Goal: Feedback & Contribution: Submit feedback/report problem

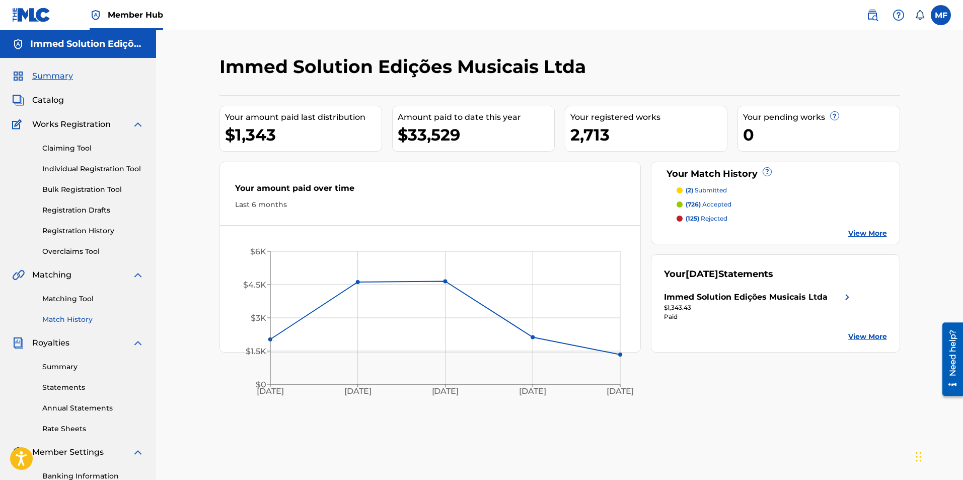
click at [75, 317] on link "Match History" at bounding box center [93, 319] width 102 height 11
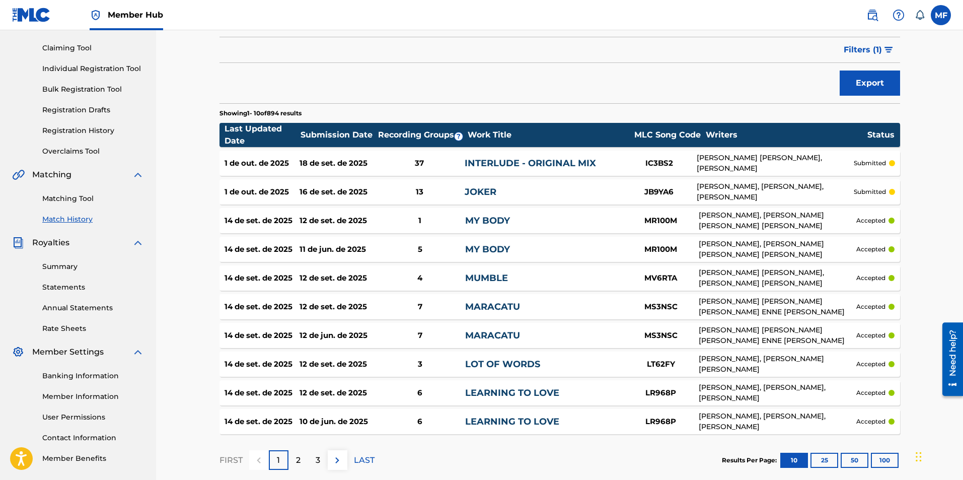
scroll to position [101, 0]
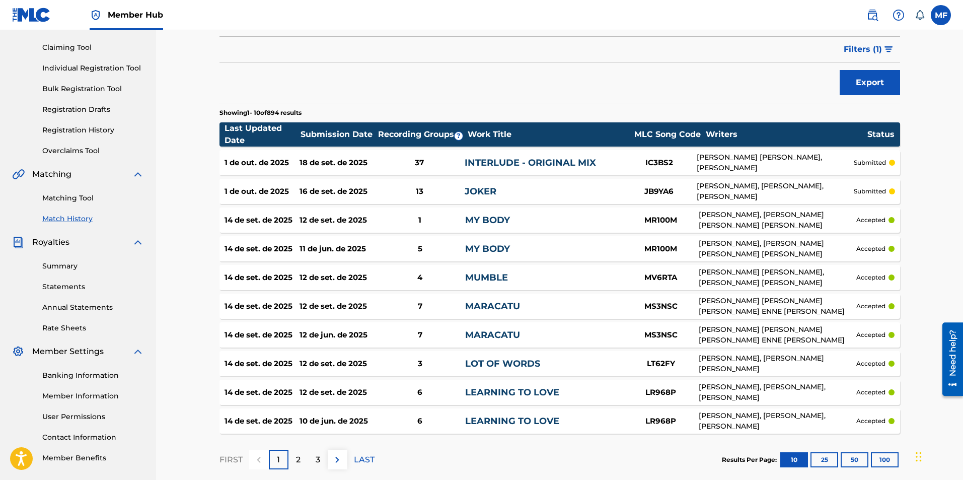
click at [94, 192] on div "Matching Tool Match History" at bounding box center [78, 202] width 132 height 44
click at [91, 193] on link "Matching Tool" at bounding box center [93, 198] width 102 height 11
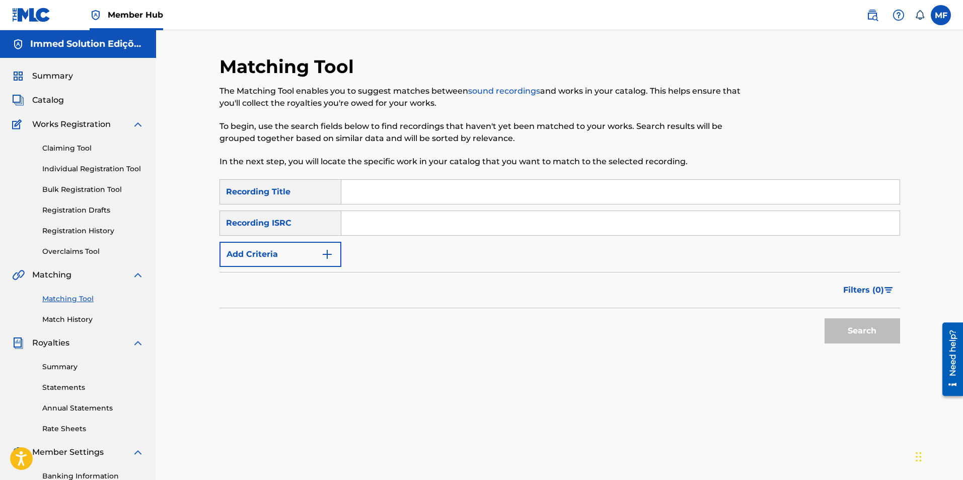
click at [443, 198] on input "Search Form" at bounding box center [620, 192] width 558 height 24
click at [417, 201] on input "Search Form" at bounding box center [620, 192] width 558 height 24
paste input "AM I WRONG"
type input "AM I WRONG"
click at [372, 213] on input "Search Form" at bounding box center [620, 223] width 558 height 24
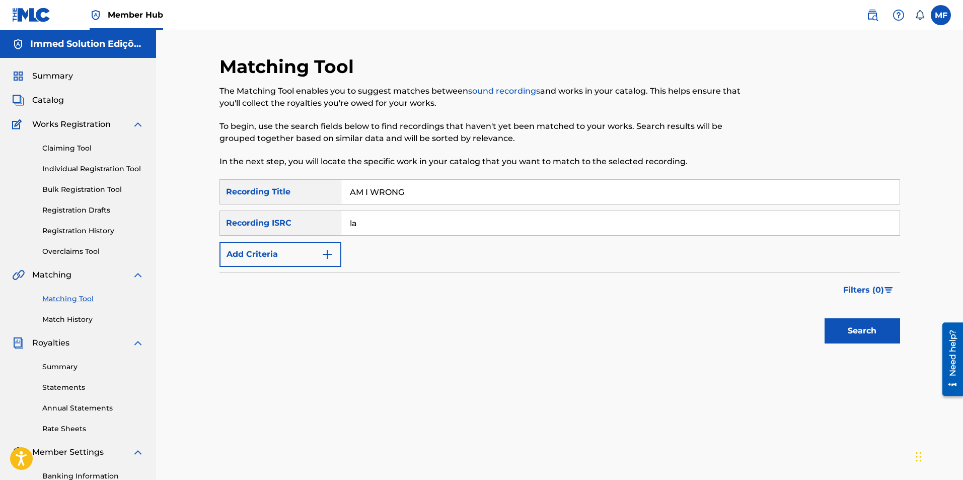
type input "l"
click at [288, 228] on div "Recording ISRC" at bounding box center [280, 222] width 122 height 25
click at [294, 254] on button "Add Criteria" at bounding box center [280, 254] width 122 height 25
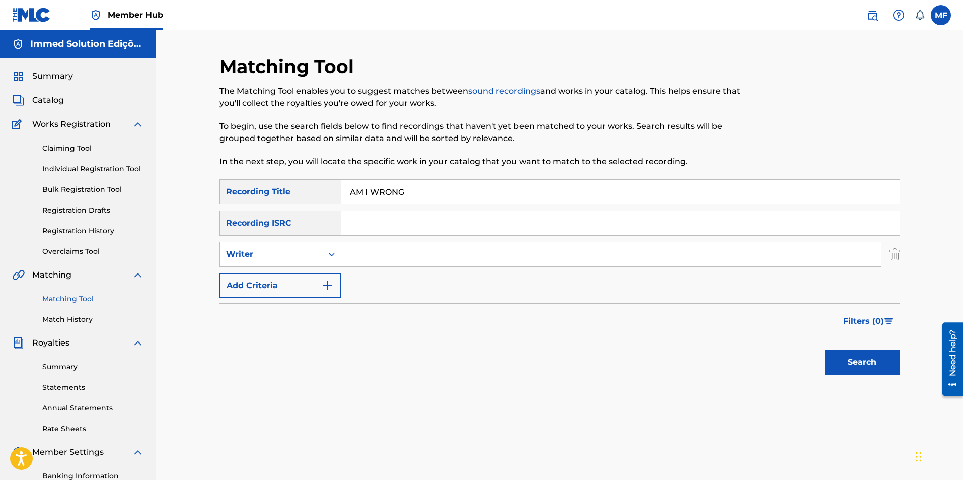
click at [375, 254] on input "Search Form" at bounding box center [610, 254] width 539 height 24
type input "EDGAR GAIS"
click at [824, 349] on button "Search" at bounding box center [861, 361] width 75 height 25
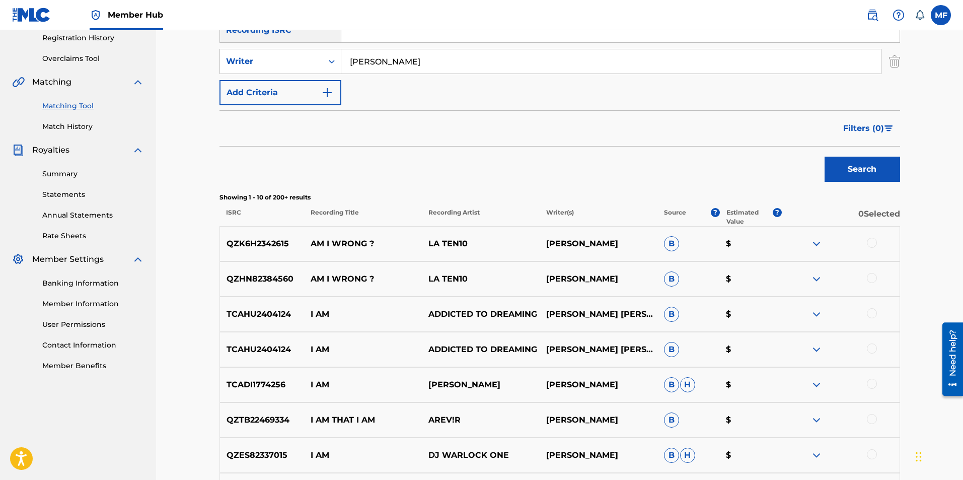
scroll to position [201, 0]
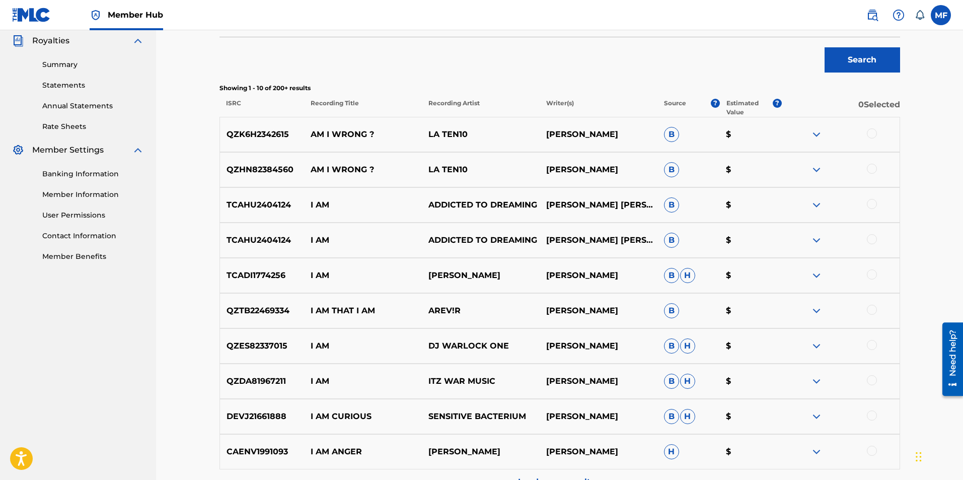
click at [576, 212] on div "TCAHU2404124 I AM ADDICTED TO DREAMING JOHN STEWART EDGAR, STEWART EDGAR, STEWA…" at bounding box center [559, 204] width 680 height 35
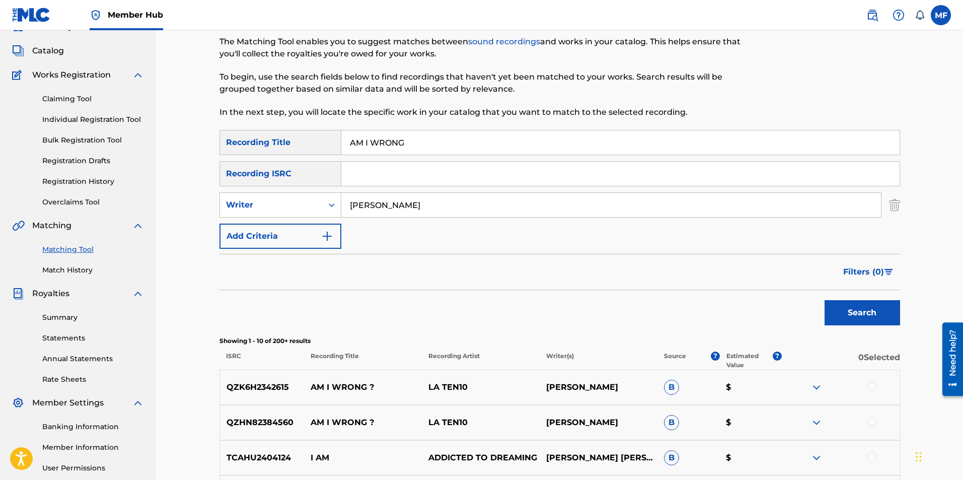
scroll to position [0, 0]
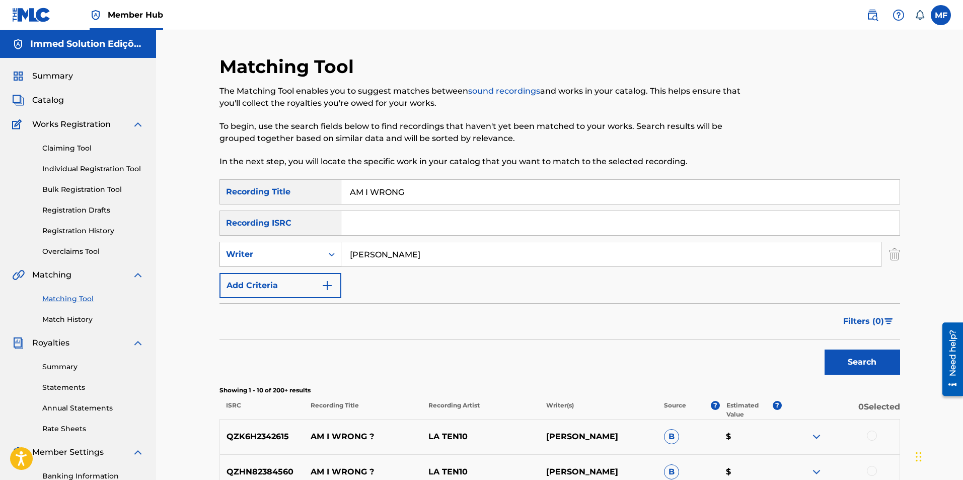
drag, startPoint x: 429, startPoint y: 249, endPoint x: 260, endPoint y: 251, distance: 169.1
click at [260, 251] on div "SearchWithCriteriab5f8fef3-b411-4eda-b6c2-3ac75c68d2e6 Writer EDGAR GAIS" at bounding box center [559, 254] width 680 height 25
drag, startPoint x: 438, startPoint y: 197, endPoint x: 293, endPoint y: 208, distance: 145.8
click at [293, 208] on div "SearchWithCriteriab75810a7-28ca-4f42-9784-e9e8aa572606 Recording Title AM I WRO…" at bounding box center [559, 238] width 680 height 119
click at [378, 177] on div "Matching Tool The Matching Tool enables you to suggest matches between sound re…" at bounding box center [481, 117] width 524 height 124
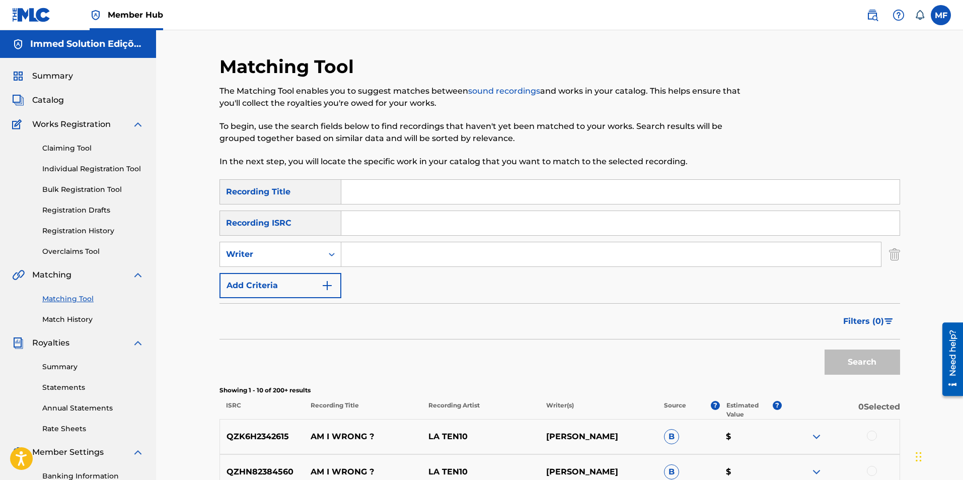
click at [429, 178] on div "Matching Tool The Matching Tool enables you to suggest matches between sound re…" at bounding box center [481, 117] width 524 height 124
click at [363, 186] on input "Search Form" at bounding box center [620, 192] width 558 height 24
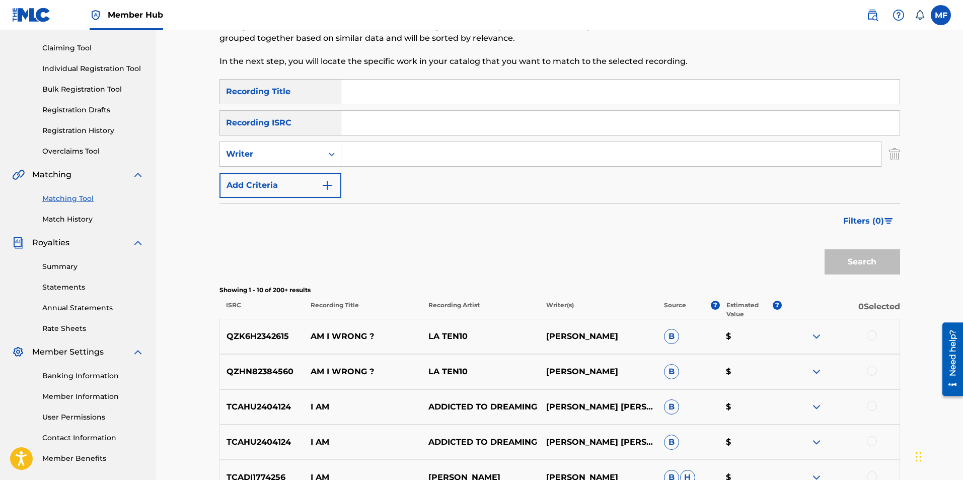
scroll to position [101, 0]
type input "peorelllaoe"
click at [456, 97] on input "peorelllaoe" at bounding box center [620, 91] width 558 height 24
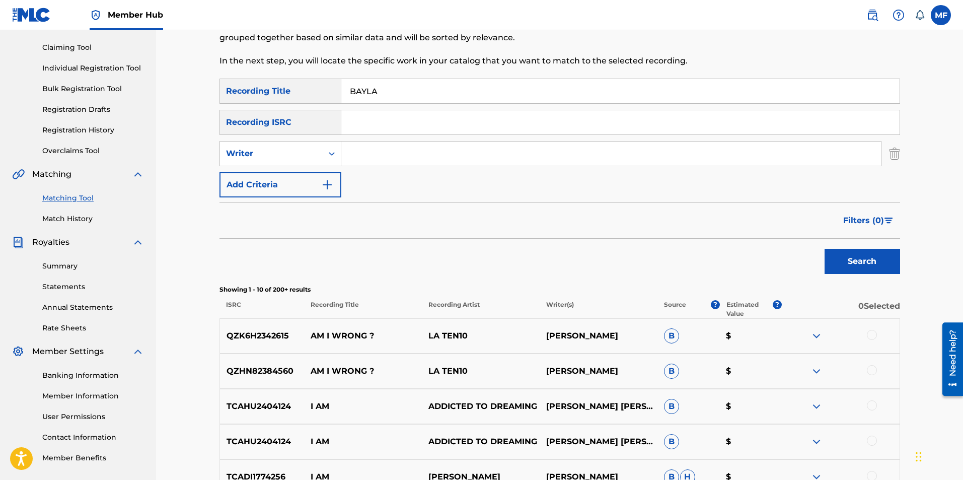
type input "BAYLA"
drag, startPoint x: 390, startPoint y: 155, endPoint x: 380, endPoint y: 155, distance: 9.6
click at [390, 155] on input "Search Form" at bounding box center [610, 153] width 539 height 24
type input "CHAPELEIRO"
click at [860, 265] on button "Search" at bounding box center [861, 261] width 75 height 25
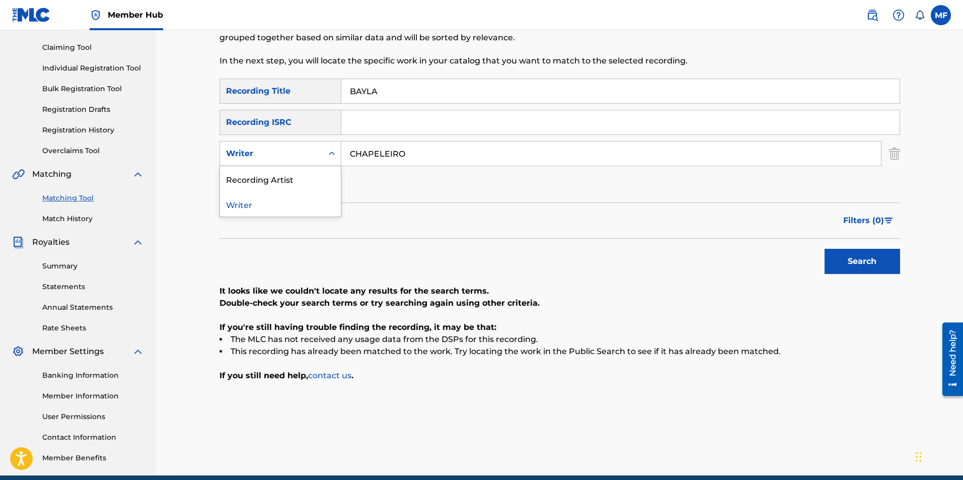
click at [289, 144] on div "Writer" at bounding box center [271, 153] width 103 height 19
drag, startPoint x: 465, startPoint y: 153, endPoint x: 332, endPoint y: 158, distance: 133.4
click at [332, 158] on div "SearchWithCriteriab5f8fef3-b411-4eda-b6c2-3ac75c68d2e6 Writer CHAPELEIRO" at bounding box center [559, 153] width 680 height 25
click at [309, 150] on div "Writer" at bounding box center [271, 153] width 91 height 12
click at [300, 171] on div "Recording Artist" at bounding box center [280, 178] width 121 height 25
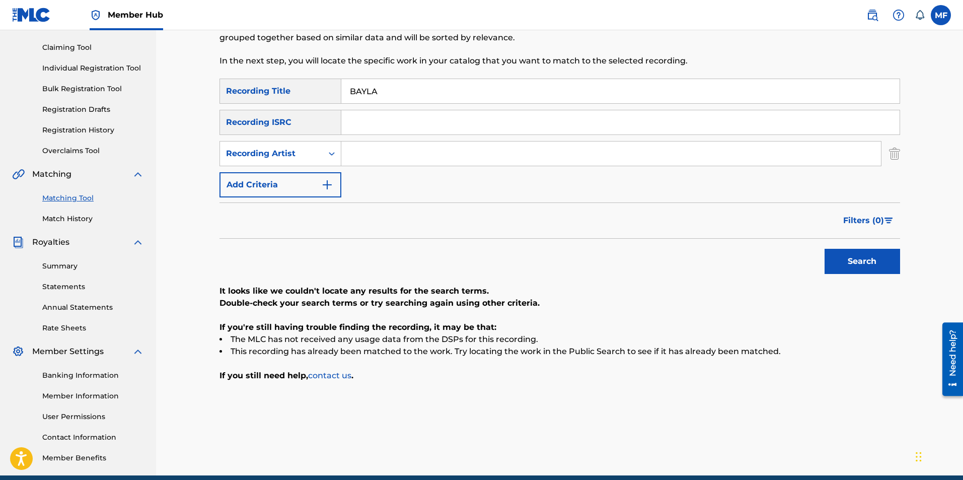
click at [360, 155] on input "Search Form" at bounding box center [610, 153] width 539 height 24
paste input "CHAPELEIRO"
type input "CHAPELEIRO"
click at [826, 271] on button "Search" at bounding box center [861, 261] width 75 height 25
click at [433, 160] on input "CHAPELEIRO" at bounding box center [610, 153] width 539 height 24
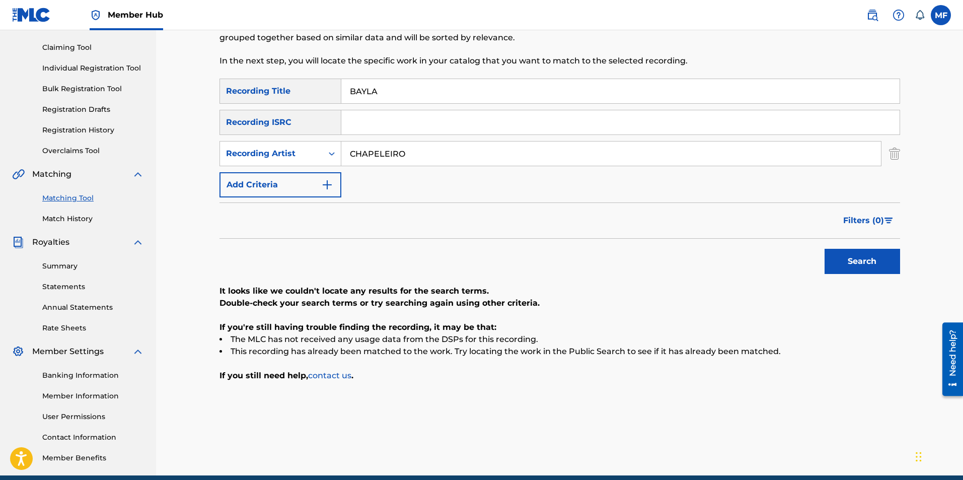
click at [433, 160] on input "CHAPELEIRO" at bounding box center [610, 153] width 539 height 24
click at [405, 77] on div "Matching Tool The Matching Tool enables you to suggest matches between sound re…" at bounding box center [481, 17] width 524 height 124
click at [406, 87] on input "BAYLA" at bounding box center [620, 91] width 558 height 24
click at [359, 97] on input "BAYLA" at bounding box center [620, 91] width 558 height 24
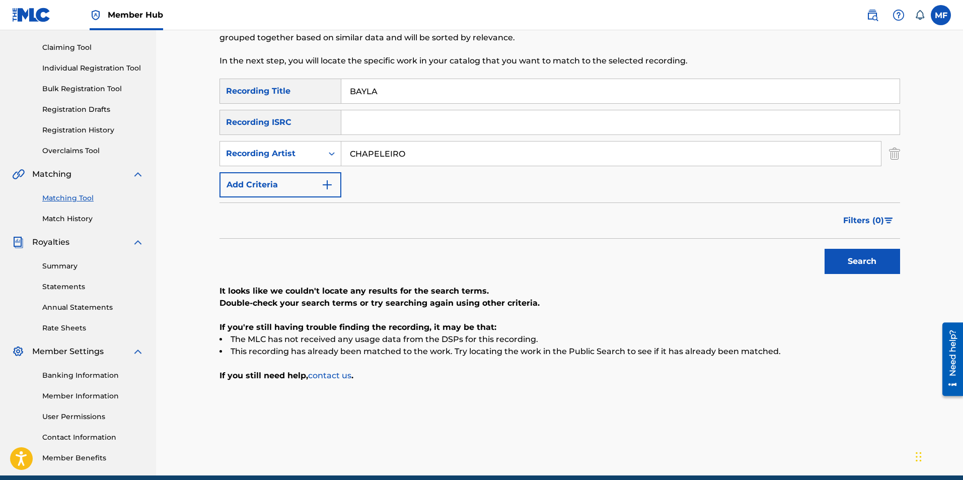
click at [365, 96] on input "BAYLA" at bounding box center [620, 91] width 558 height 24
click at [824, 249] on button "Search" at bounding box center [861, 261] width 75 height 25
click at [370, 86] on input "area 51" at bounding box center [620, 91] width 558 height 24
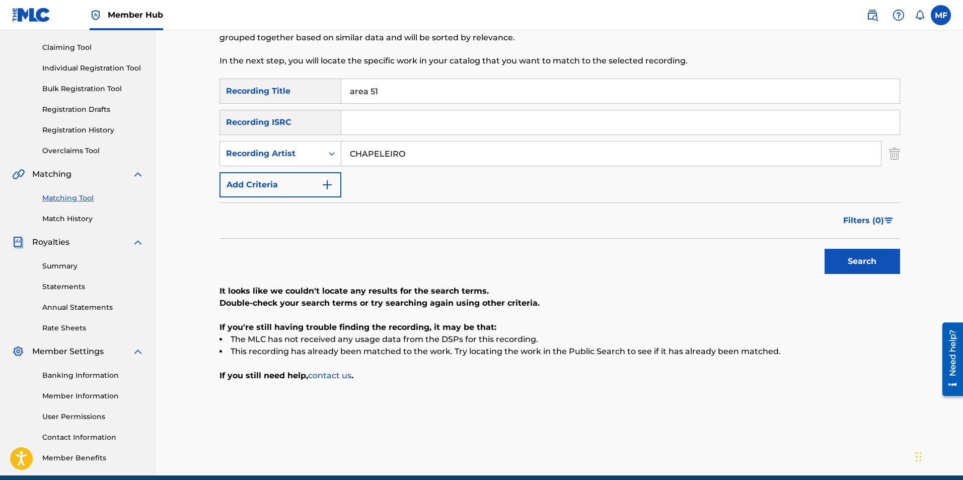
click at [370, 86] on input "area 51" at bounding box center [620, 91] width 558 height 24
click at [406, 93] on input "area 51" at bounding box center [620, 91] width 558 height 24
click at [824, 249] on button "Search" at bounding box center [861, 261] width 75 height 25
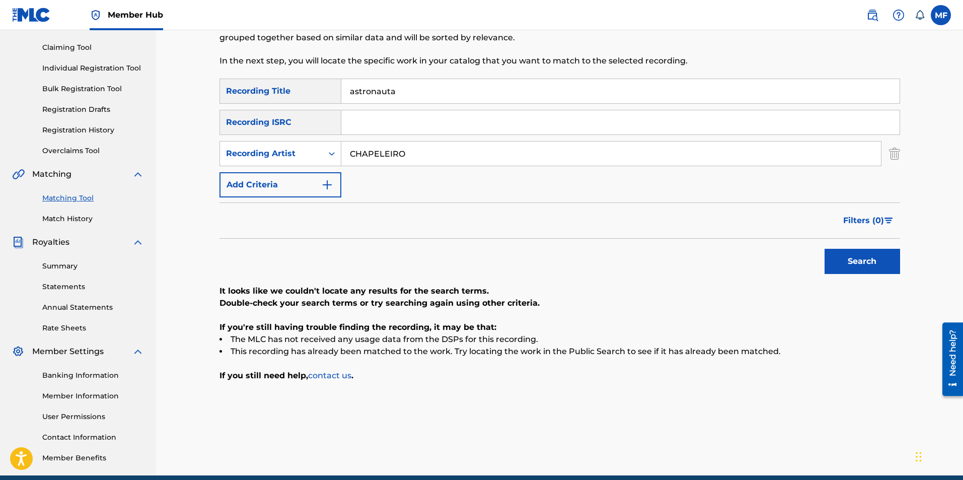
click at [406, 93] on input "astronauta" at bounding box center [620, 91] width 558 height 24
click at [824, 249] on button "Search" at bounding box center [861, 261] width 75 height 25
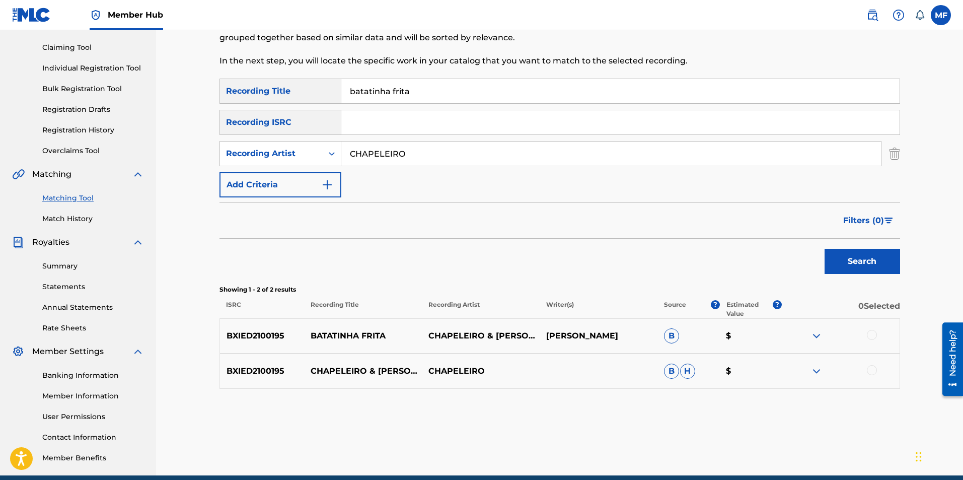
click at [651, 88] on input "batatinha frita" at bounding box center [620, 91] width 558 height 24
click at [545, 134] on div "Search Form" at bounding box center [620, 122] width 559 height 25
click at [872, 267] on button "Search" at bounding box center [861, 261] width 75 height 25
click at [700, 166] on div "CHAPELEIRO" at bounding box center [611, 153] width 540 height 25
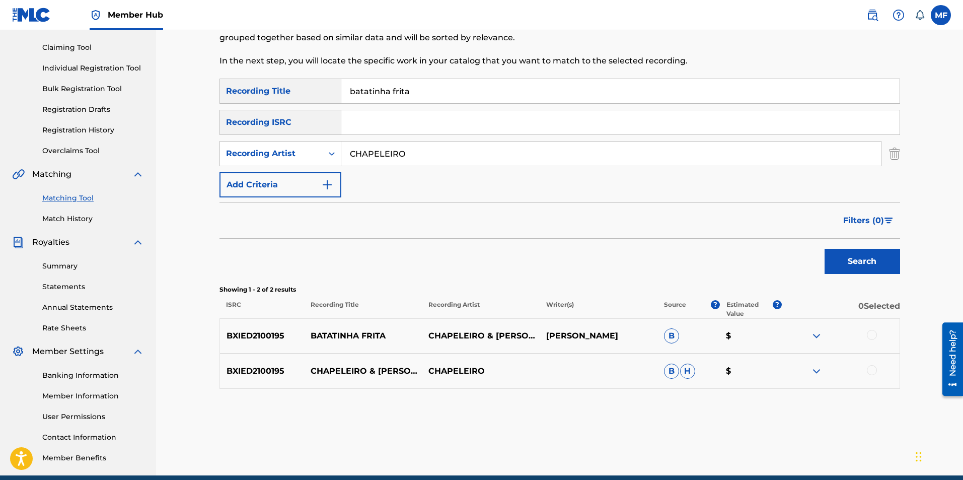
click at [719, 150] on input "CHAPELEIRO" at bounding box center [610, 153] width 539 height 24
click at [689, 34] on p "To begin, use the search fields below to find recordings that haven't yet been …" at bounding box center [481, 32] width 524 height 24
click at [439, 149] on input "CHAPELEIRO" at bounding box center [610, 153] width 539 height 24
click at [437, 147] on input "CHAPELEIRO" at bounding box center [610, 153] width 539 height 24
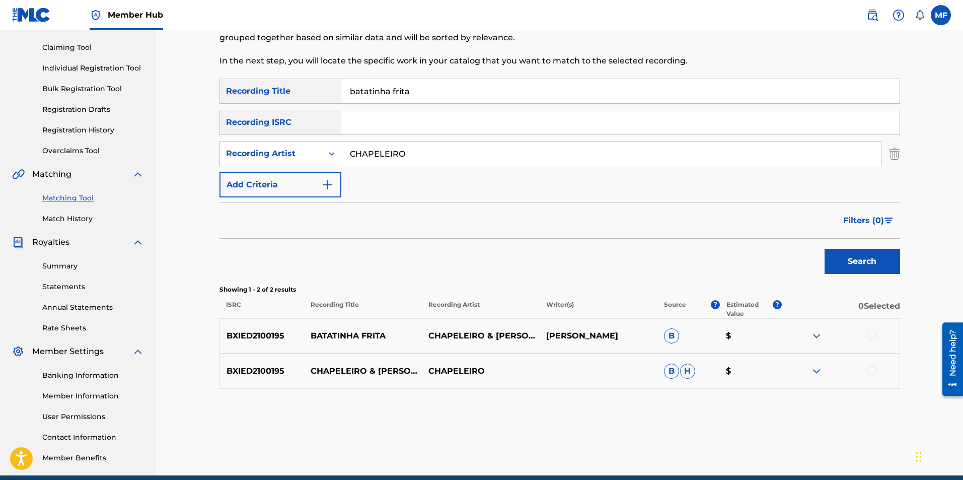
click at [437, 147] on input "CHAPELEIRO" at bounding box center [610, 153] width 539 height 24
click at [387, 150] on input "CHAPELEIRO" at bounding box center [610, 153] width 539 height 24
click at [408, 149] on input "CHAPELEIRO" at bounding box center [610, 153] width 539 height 24
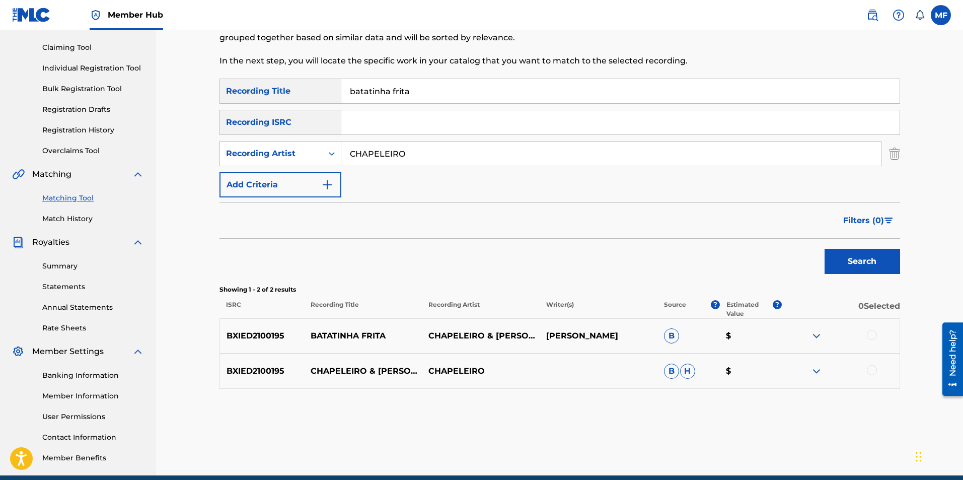
click at [872, 332] on div at bounding box center [872, 335] width 10 height 10
click at [875, 364] on div "BXIED2100195 CHAPELEIRO & HENRIQUE CAMACHO - BATATINHA FRITA CHAPELEIRO B H $" at bounding box center [559, 370] width 680 height 35
click at [871, 364] on div "BXIED2100195 CHAPELEIRO & HENRIQUE CAMACHO - BATATINHA FRITA CHAPELEIRO B H $" at bounding box center [559, 370] width 680 height 35
click at [867, 366] on div at bounding box center [872, 370] width 10 height 10
click at [722, 200] on form "SearchWithCriteriab75810a7-28ca-4f42-9784-e9e8aa572606 Recording Title batatinh…" at bounding box center [559, 179] width 680 height 200
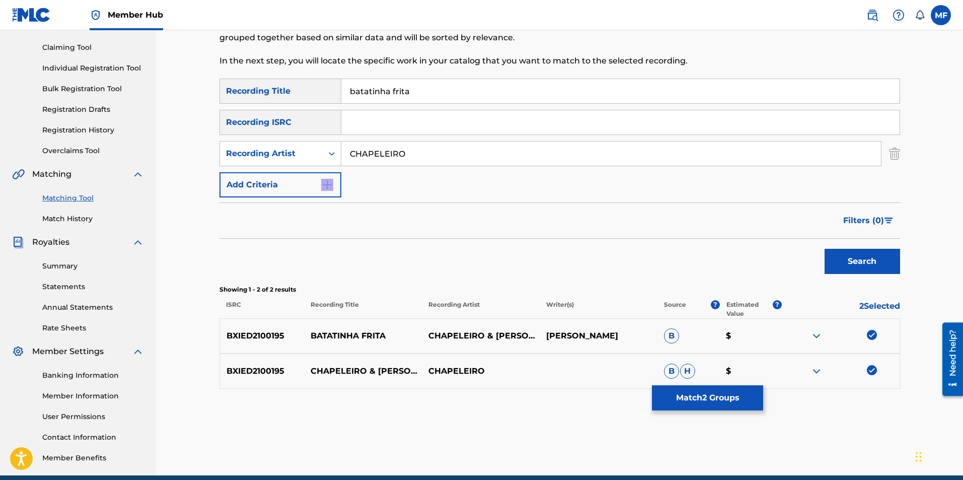
drag, startPoint x: 715, startPoint y: 197, endPoint x: 718, endPoint y: 208, distance: 11.8
click at [718, 208] on form "SearchWithCriteriab75810a7-28ca-4f42-9784-e9e8aa572606 Recording Title batatinh…" at bounding box center [559, 179] width 680 height 200
click at [877, 340] on div at bounding box center [841, 336] width 118 height 12
click at [870, 327] on div "BXIED2100195 BATATINHA FRITA CHAPELEIRO & HENRIQUE CAMACHO HENRIQUE CAMACHOFABR…" at bounding box center [559, 335] width 680 height 35
click at [874, 371] on img at bounding box center [872, 370] width 10 height 10
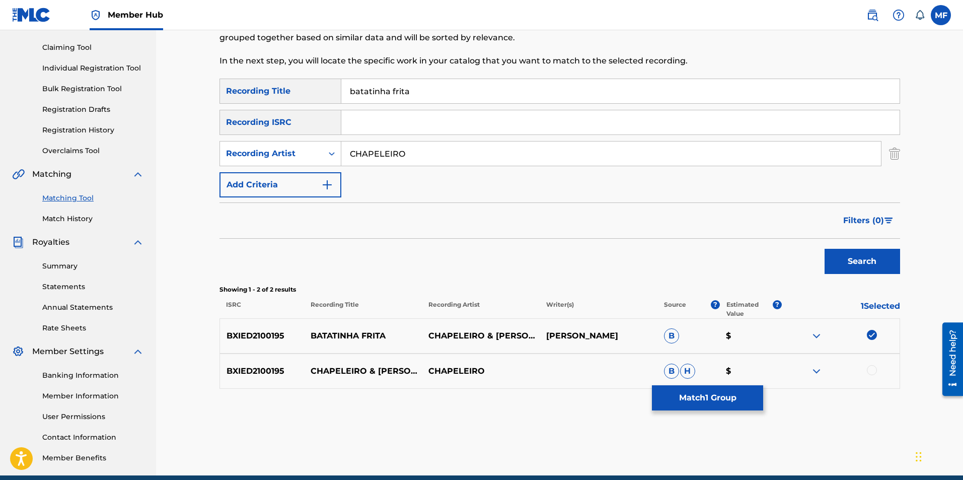
click at [874, 371] on div at bounding box center [872, 370] width 10 height 10
click at [941, 344] on div at bounding box center [949, 359] width 28 height 81
click at [875, 370] on img at bounding box center [872, 370] width 10 height 10
click at [872, 370] on div at bounding box center [872, 370] width 10 height 10
click at [453, 97] on input "batatinha frita" at bounding box center [620, 91] width 558 height 24
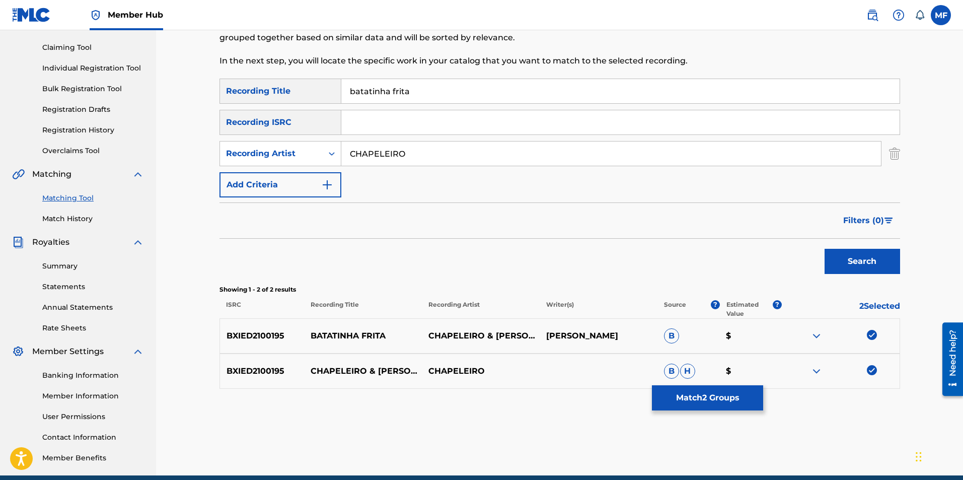
click at [445, 87] on input "batatinha frita" at bounding box center [620, 91] width 558 height 24
paste input "BE MORE"
type input "BE MORE"
click at [847, 255] on button "Search" at bounding box center [861, 261] width 75 height 25
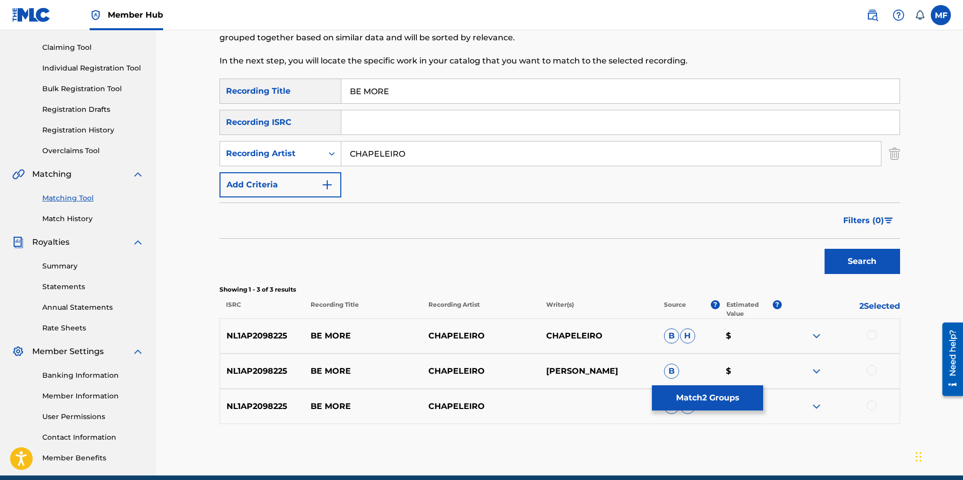
click at [494, 140] on div "SearchWithCriteriab75810a7-28ca-4f42-9784-e9e8aa572606 Recording Title BE MORE …" at bounding box center [559, 138] width 680 height 119
click at [411, 145] on input "CHAPELEIRO" at bounding box center [610, 153] width 539 height 24
click at [415, 151] on input "CHAPELEIRO" at bounding box center [610, 153] width 539 height 24
click at [429, 139] on div "SearchWithCriteriab75810a7-28ca-4f42-9784-e9e8aa572606 Recording Title BE MORE …" at bounding box center [559, 138] width 680 height 119
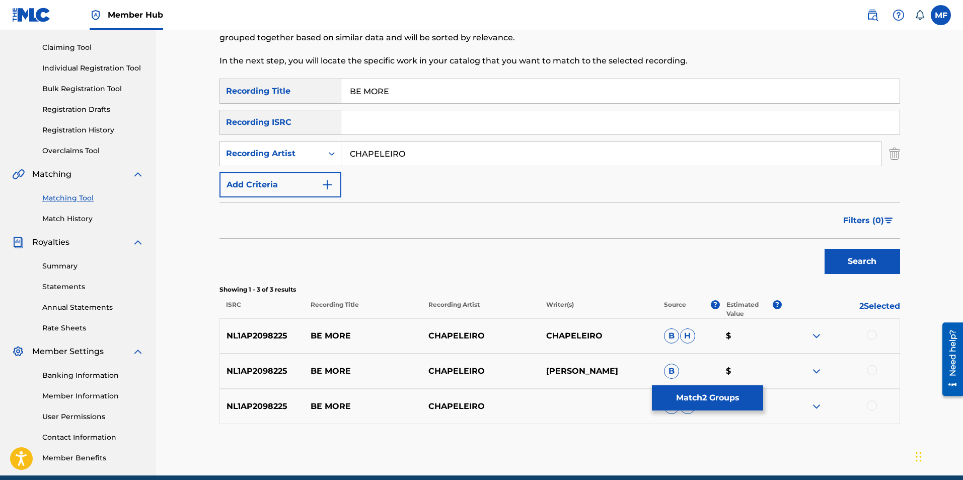
click at [449, 78] on div "Matching Tool The Matching Tool enables you to suggest matches between sound re…" at bounding box center [481, 17] width 524 height 124
click at [448, 81] on input "BE MORE" at bounding box center [620, 91] width 558 height 24
click at [443, 143] on input "CHAPELEIRO" at bounding box center [610, 153] width 539 height 24
click at [437, 151] on input "CHAPELEIRO" at bounding box center [610, 153] width 539 height 24
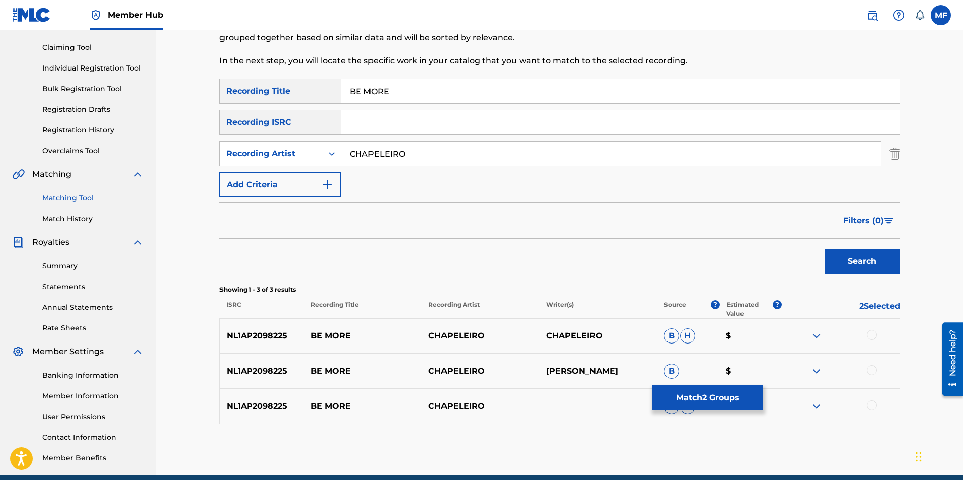
click at [448, 145] on input "CHAPELEIRO" at bounding box center [610, 153] width 539 height 24
click at [922, 111] on div "Matching Tool The Matching Tool enables you to suggest matches between sound re…" at bounding box center [559, 203] width 807 height 546
click at [961, 378] on div "Need help?" at bounding box center [952, 358] width 21 height 73
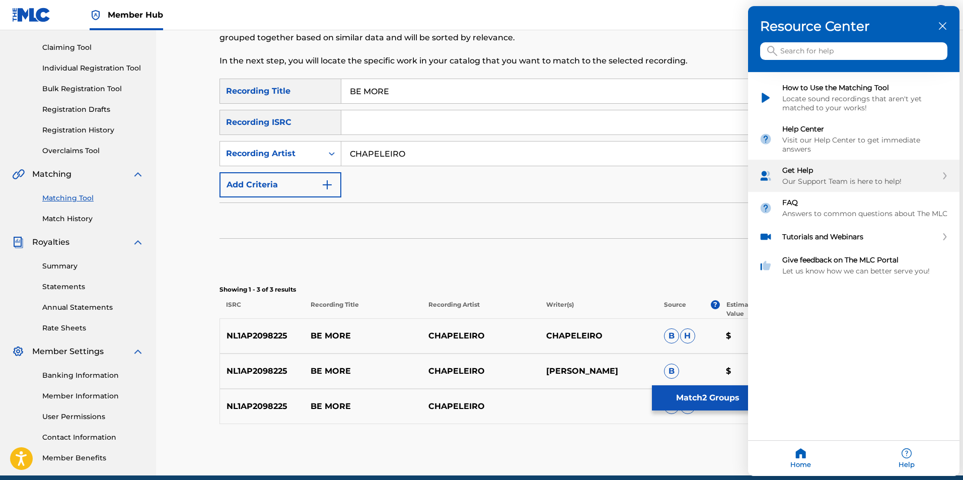
click at [844, 173] on div "Get Help" at bounding box center [859, 170] width 155 height 9
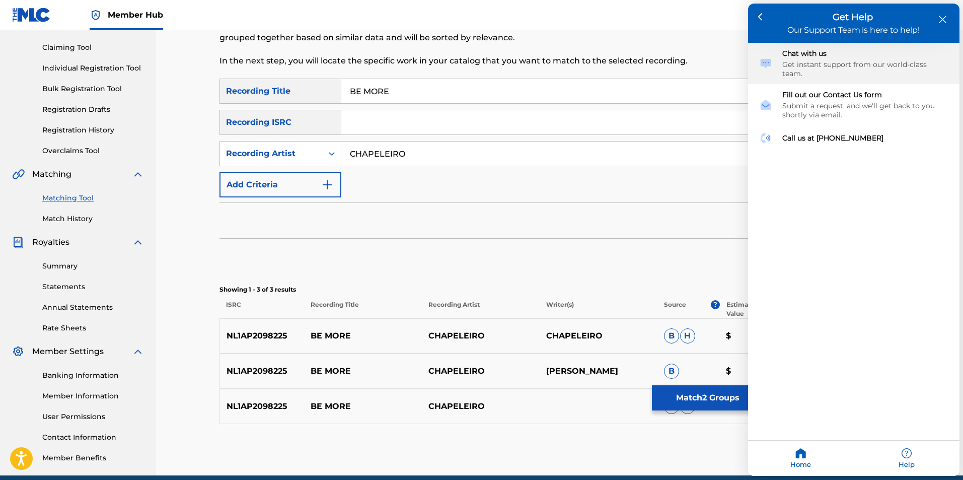
click at [842, 63] on div "Get instant support from our world-class team." at bounding box center [865, 69] width 166 height 18
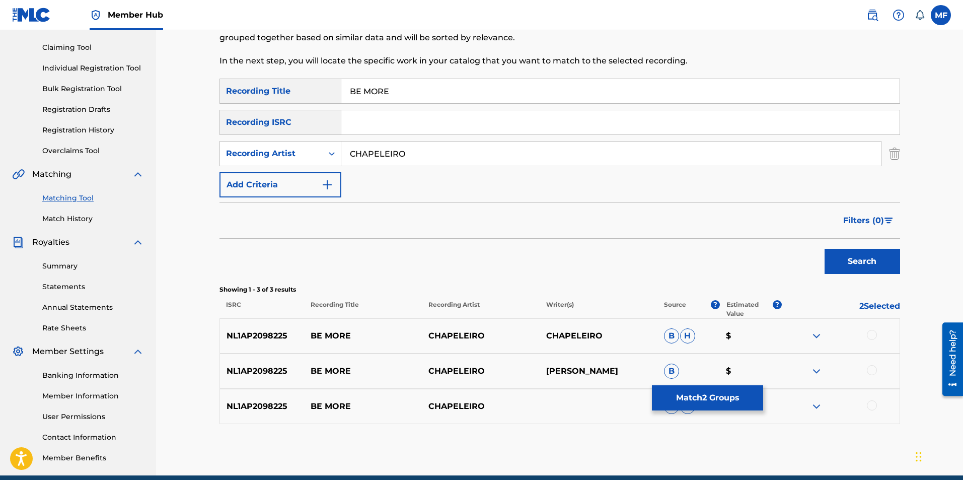
scroll to position [0, 0]
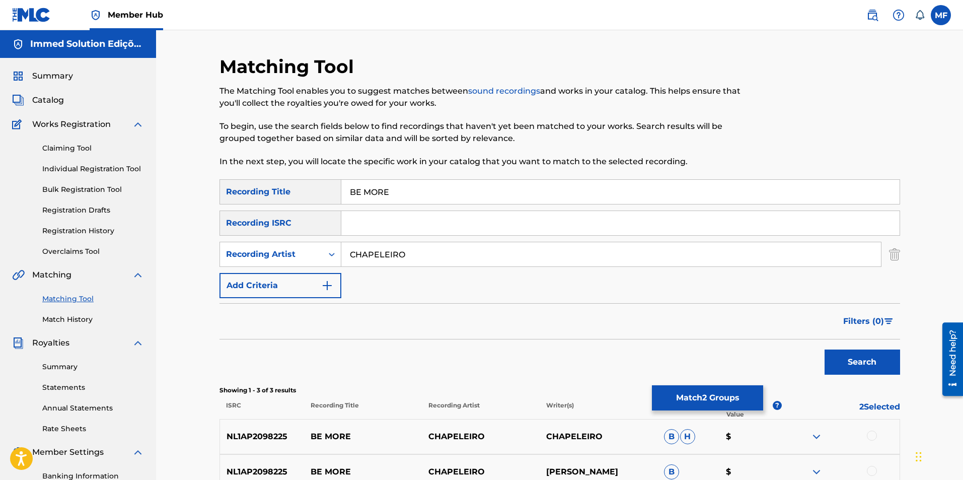
click at [944, 355] on div "Need help?" at bounding box center [952, 358] width 21 height 73
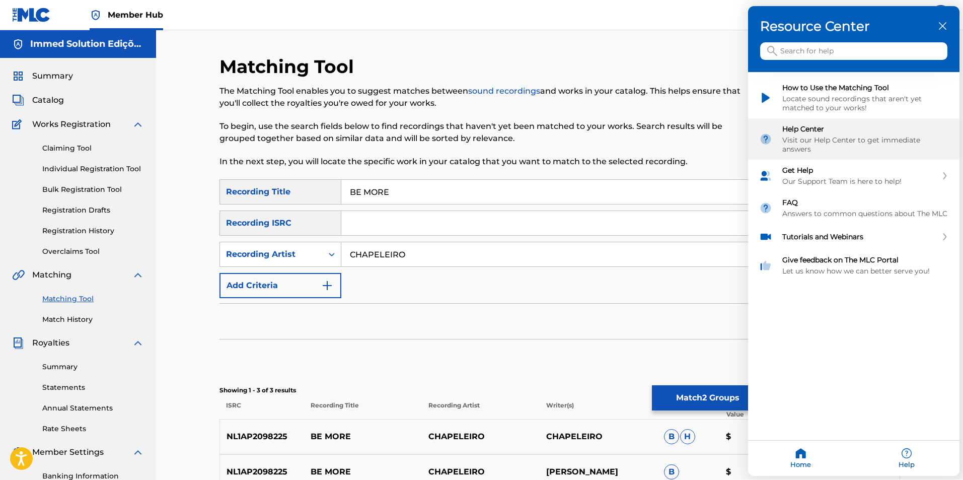
click at [842, 146] on div "Visit our Help Center to get immediate answers" at bounding box center [865, 145] width 166 height 18
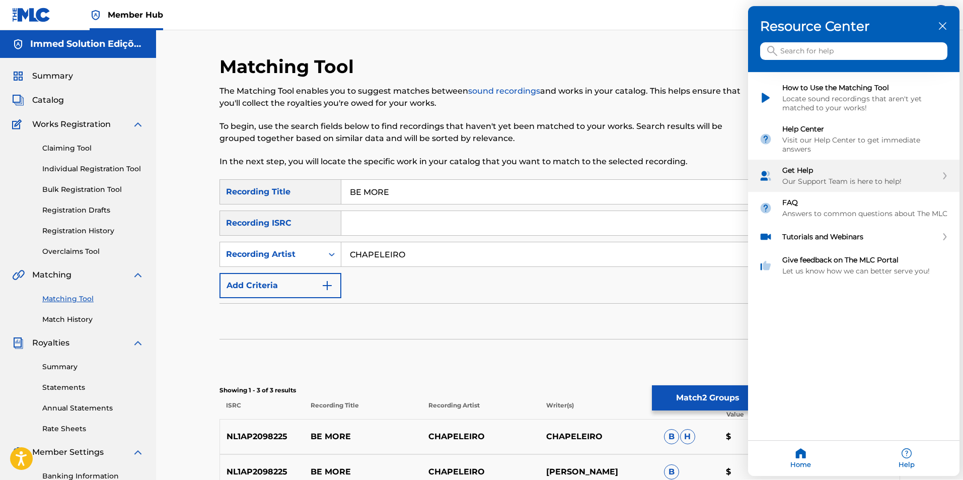
click at [847, 173] on div "Get Help" at bounding box center [859, 170] width 155 height 9
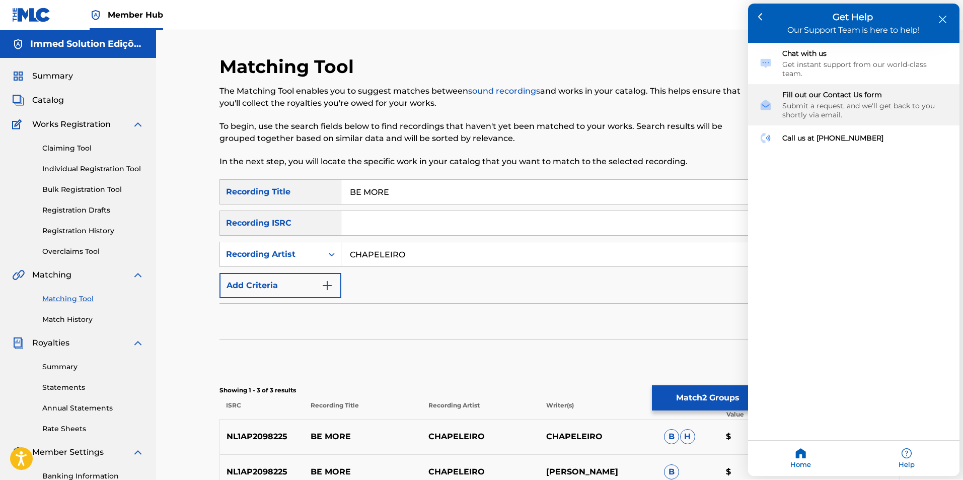
click at [865, 102] on div "Submit a request, and we'll get back to you shortly via email." at bounding box center [865, 111] width 166 height 18
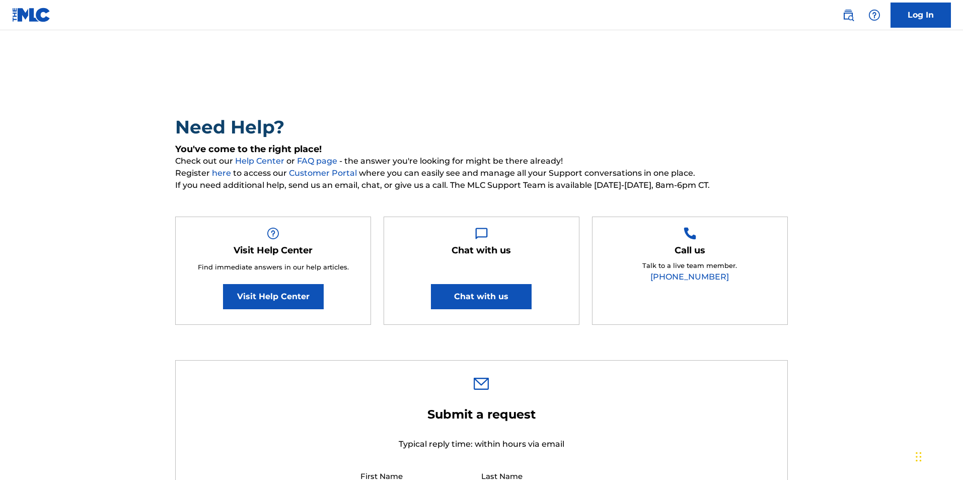
click at [586, 121] on h2 "Need Help?" at bounding box center [481, 127] width 612 height 23
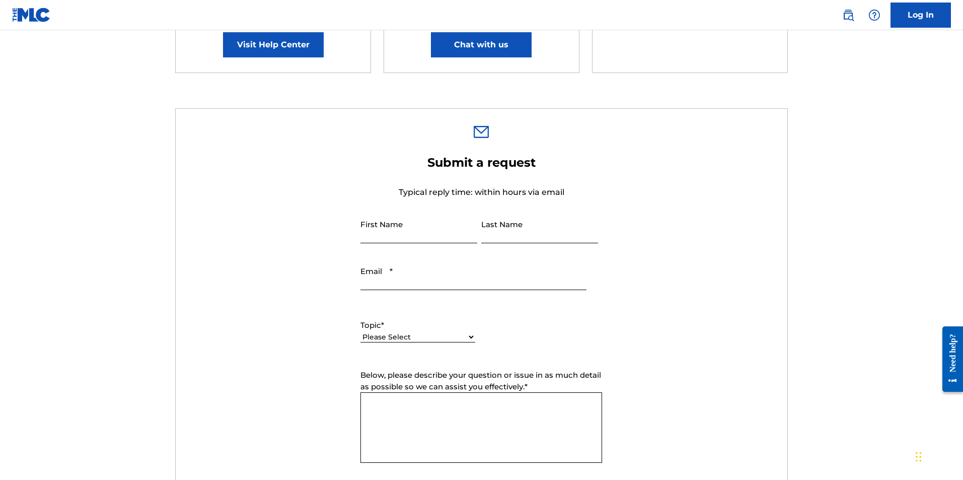
click at [428, 231] on input "First Name" at bounding box center [418, 228] width 117 height 29
type input "Maicon Fabio"
click at [509, 238] on input "Last Name" at bounding box center [539, 228] width 117 height 29
type input "Oliveira"
click at [433, 278] on input "Email *" at bounding box center [472, 275] width 225 height 29
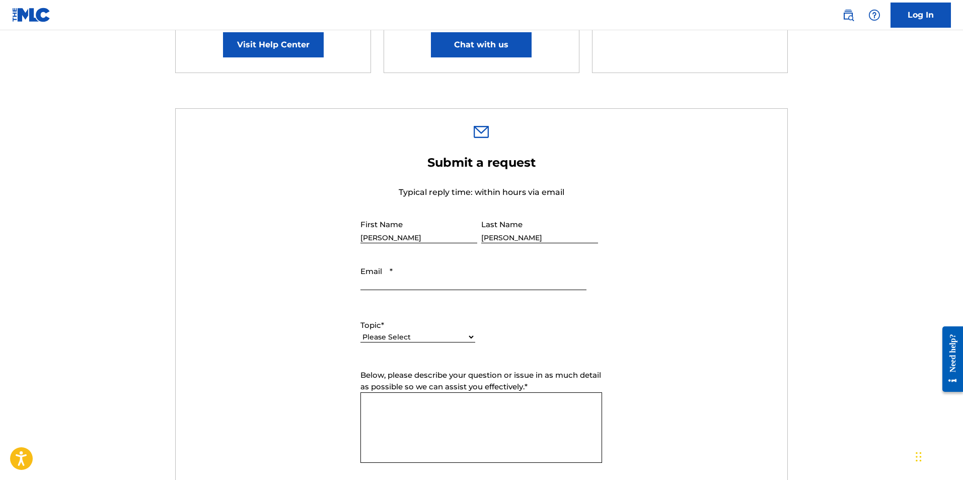
type input "[EMAIL_ADDRESS][DOMAIN_NAME]"
click at [423, 327] on label "Topic *" at bounding box center [417, 326] width 115 height 12
click at [423, 332] on select "Please Select I need help with my account I need help with managing my catalog …" at bounding box center [417, 337] width 115 height 11
select select "I need help with managing my catalog"
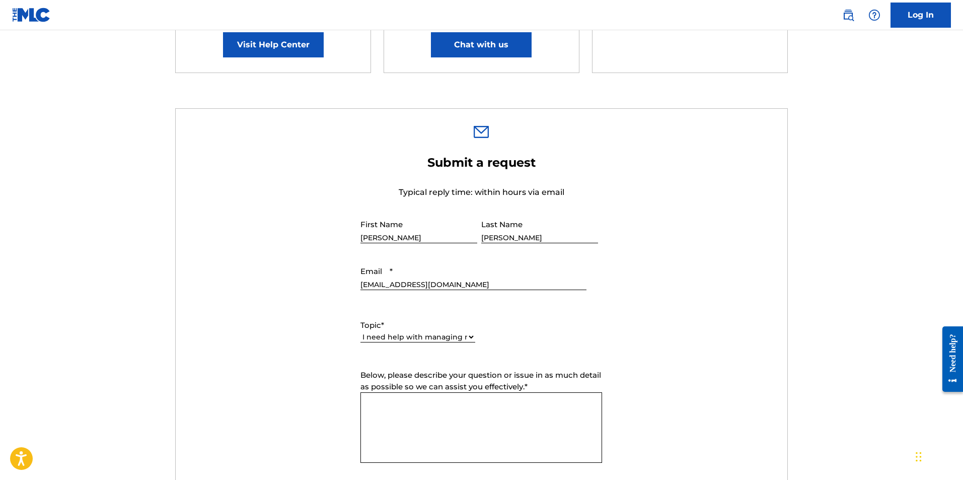
click at [360, 332] on select "Please Select I need help with my account I need help with managing my catalog …" at bounding box center [417, 337] width 115 height 11
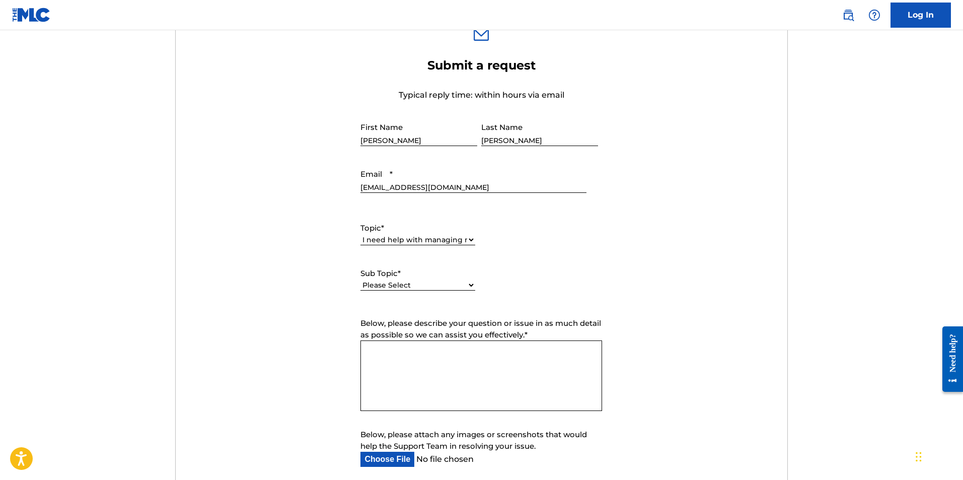
scroll to position [453, 0]
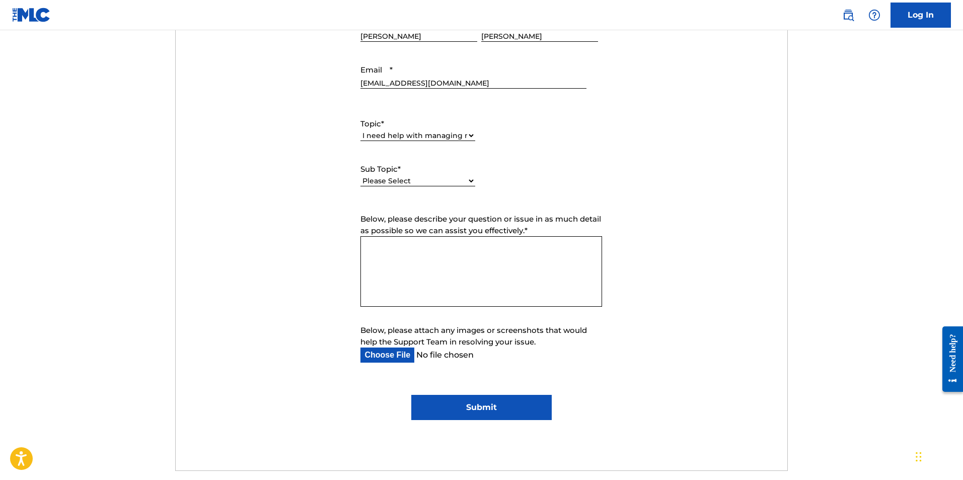
click at [434, 173] on label "Sub Topic *" at bounding box center [417, 170] width 115 height 12
click at [434, 176] on select "Please Select I need help with CWR I need help registering my work(s) in The ML…" at bounding box center [417, 181] width 115 height 11
click at [435, 182] on select "Please Select I need help with CWR I need help registering my work(s) in The ML…" at bounding box center [417, 181] width 115 height 11
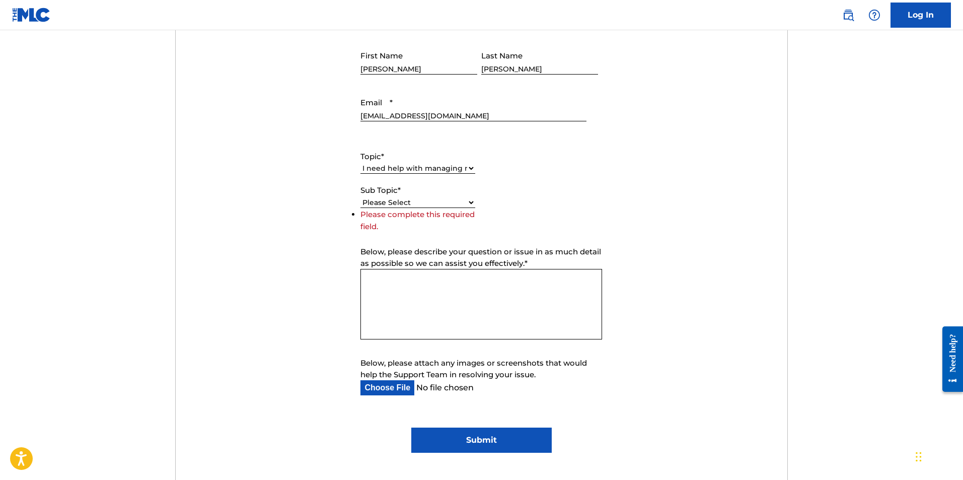
scroll to position [403, 0]
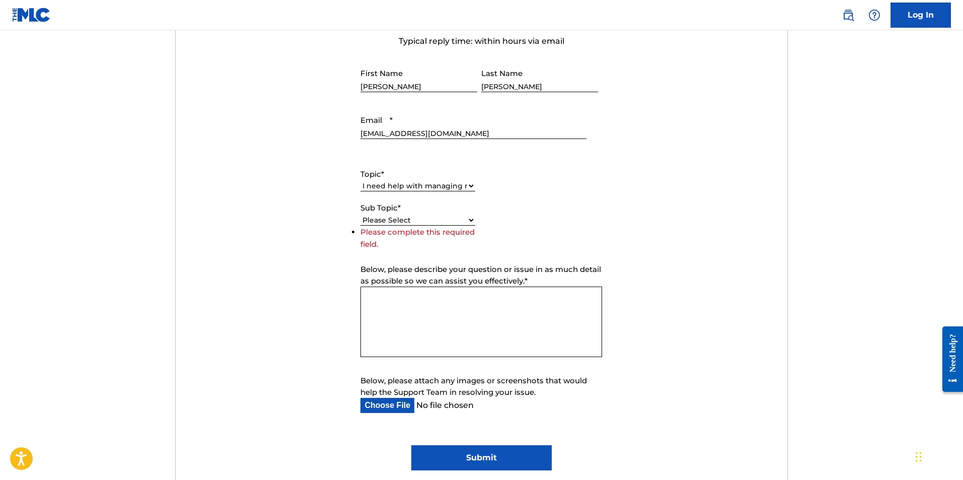
click at [945, 352] on div "Need help?" at bounding box center [952, 358] width 21 height 65
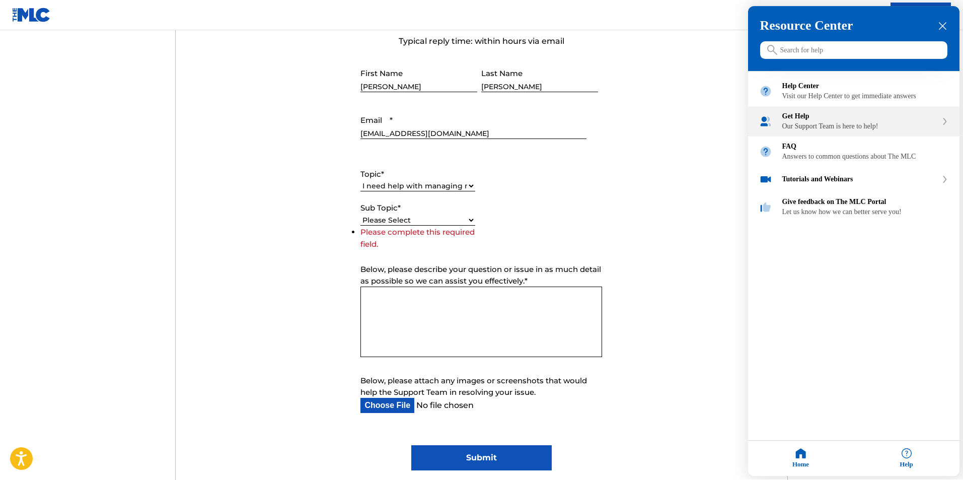
click at [844, 121] on div "Get Help" at bounding box center [859, 117] width 155 height 8
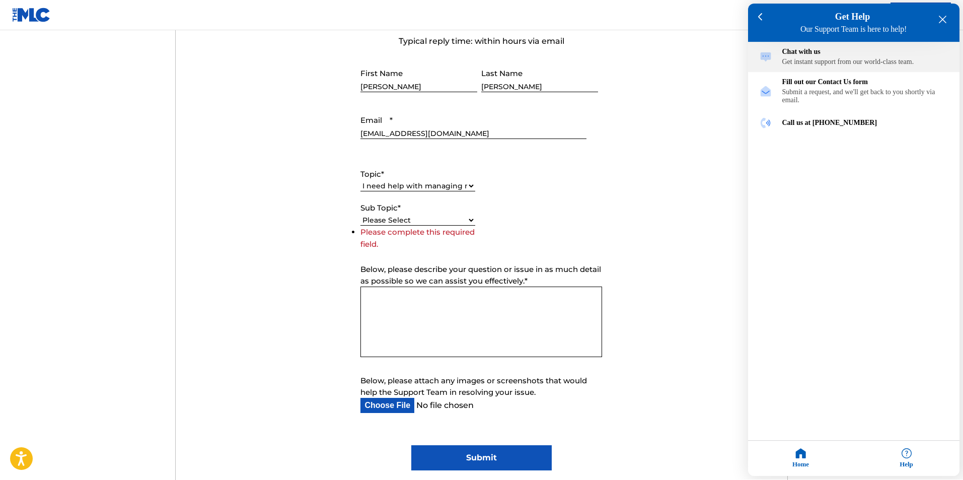
click at [825, 66] on div "Get instant support from our world-class team." at bounding box center [865, 62] width 166 height 8
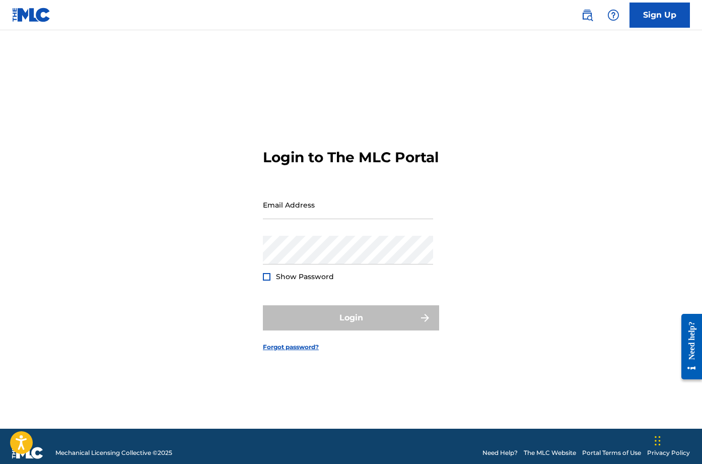
type input "[EMAIL_ADDRESS][DOMAIN_NAME]"
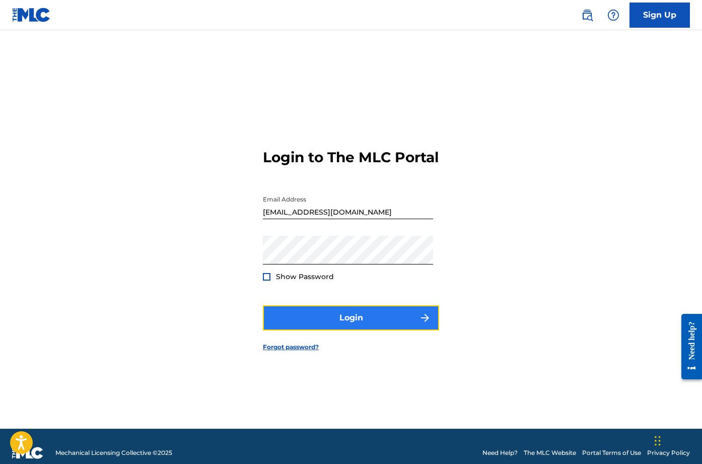
click at [293, 325] on button "Login" at bounding box center [351, 317] width 176 height 25
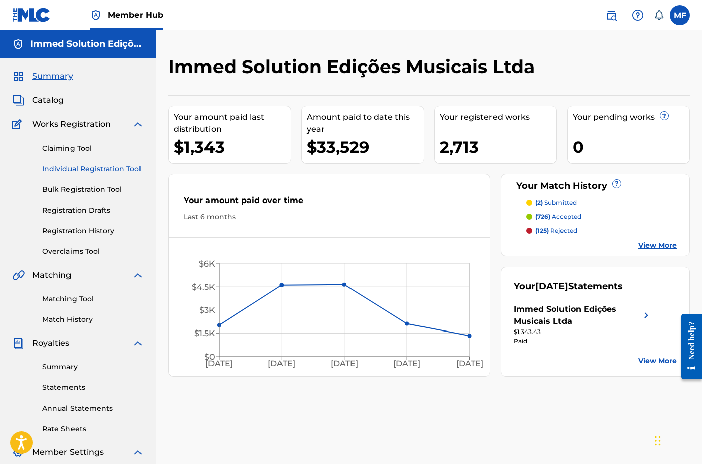
click at [81, 165] on link "Individual Registration Tool" at bounding box center [93, 169] width 102 height 11
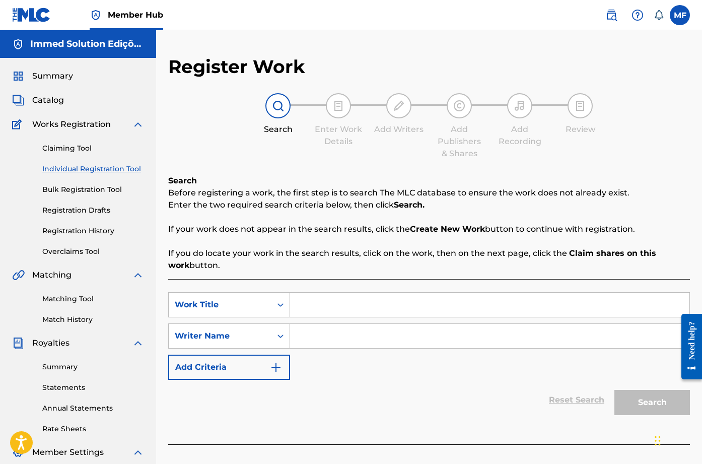
click at [320, 311] on input "Search Form" at bounding box center [489, 304] width 399 height 24
type input "AI AI BEBE"
click at [371, 333] on input "Search Form" at bounding box center [489, 336] width 399 height 24
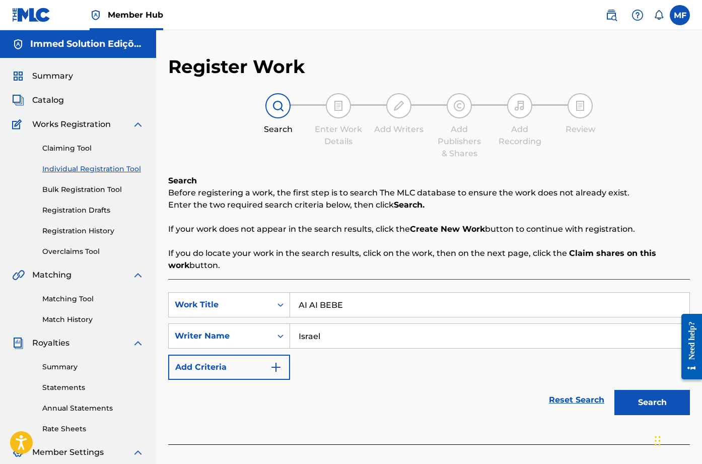
type input "Israel"
click at [614, 390] on button "Search" at bounding box center [651, 402] width 75 height 25
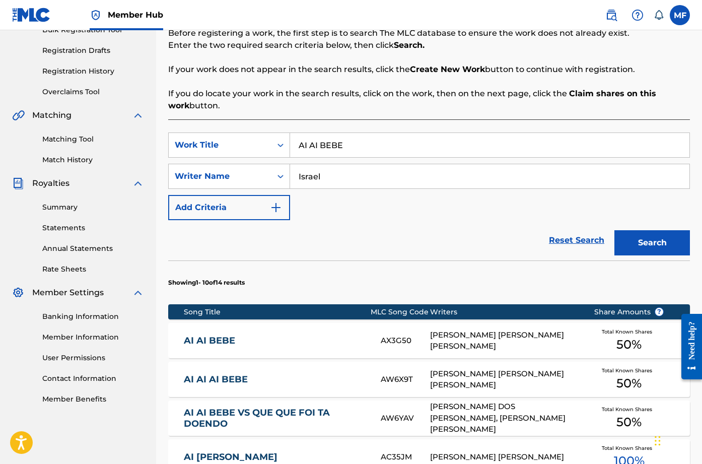
scroll to position [252, 0]
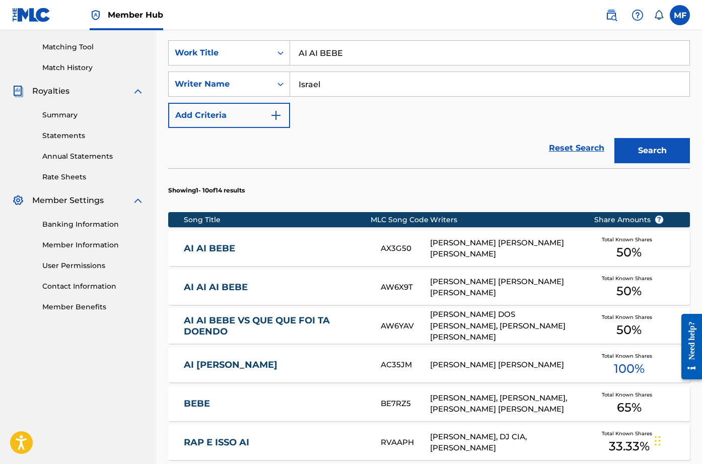
click at [389, 248] on div "AX3G50" at bounding box center [404, 249] width 49 height 12
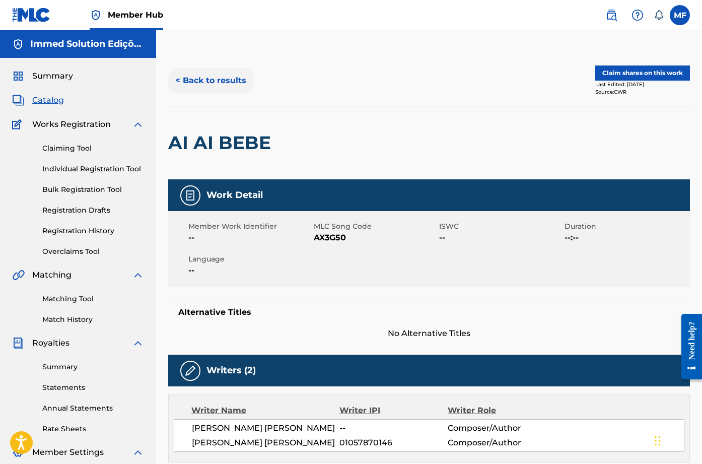
click at [203, 81] on button "< Back to results" at bounding box center [210, 80] width 85 height 25
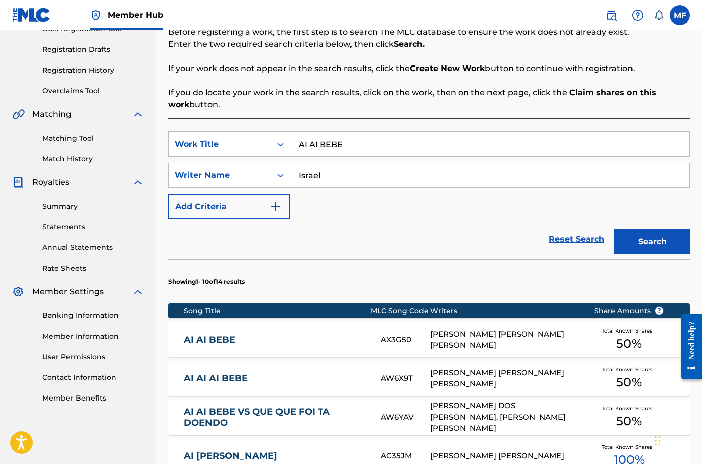
click at [337, 375] on link "AI AI AI BEBE" at bounding box center [275, 378] width 183 height 12
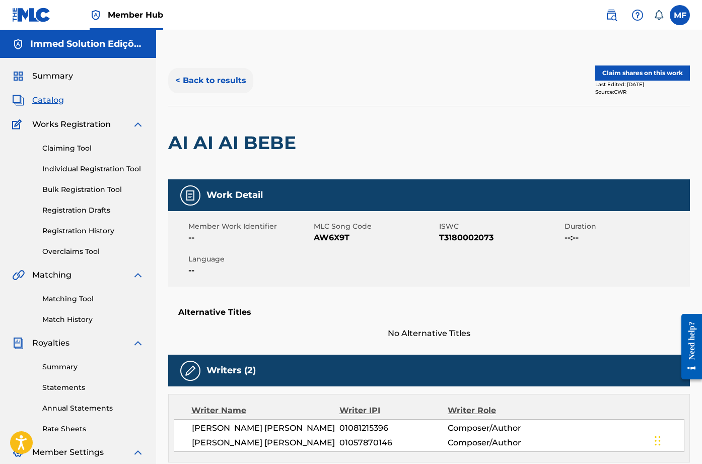
click at [227, 83] on button "< Back to results" at bounding box center [210, 80] width 85 height 25
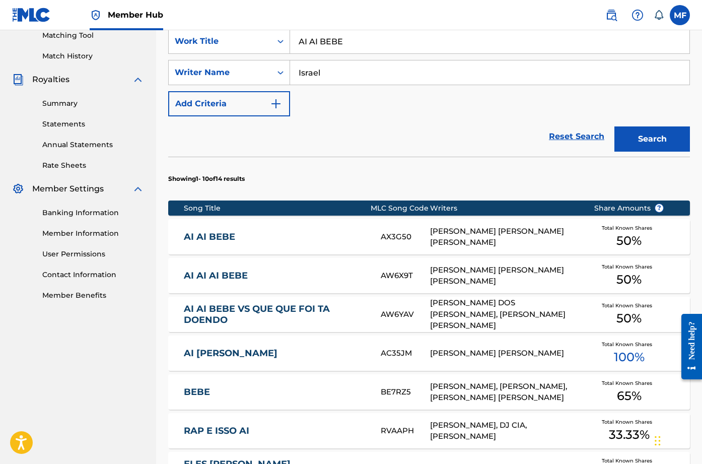
scroll to position [261, 0]
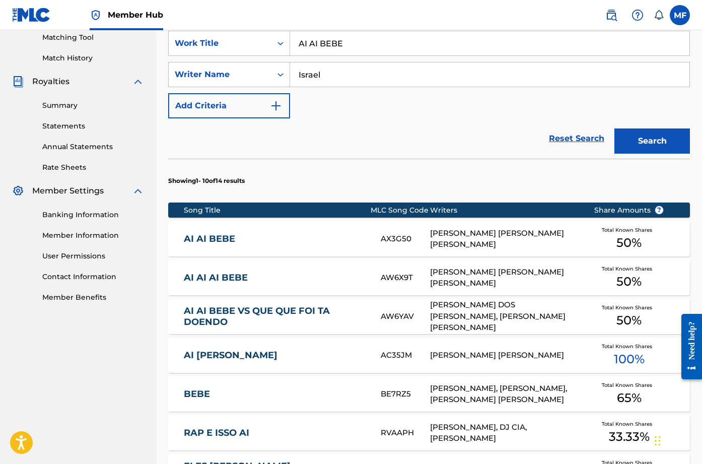
click at [253, 240] on link "AI AI BEBE" at bounding box center [275, 239] width 183 height 12
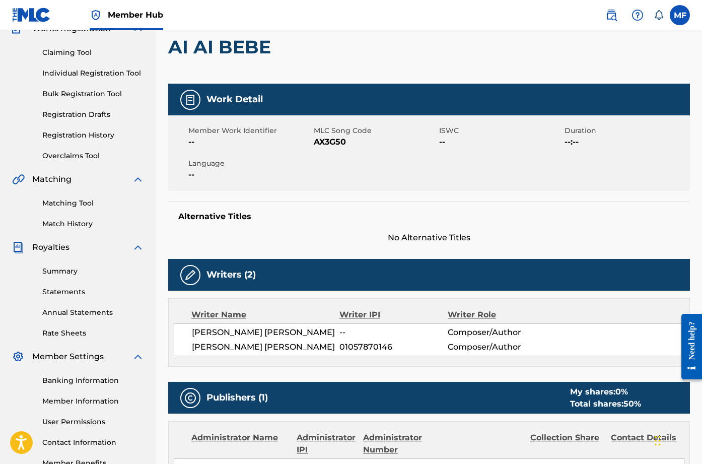
scroll to position [101, 0]
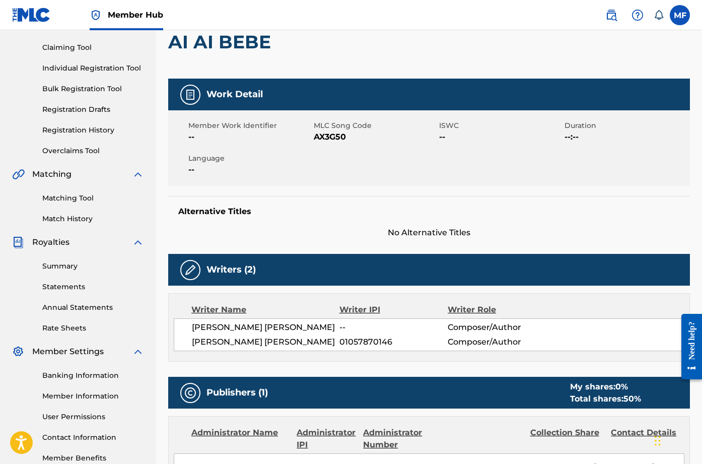
click at [333, 137] on span "AX3G50" at bounding box center [375, 137] width 123 height 12
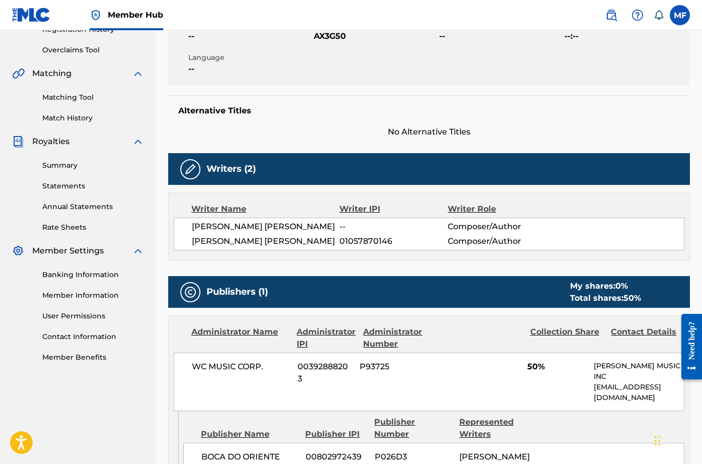
click at [403, 118] on div "Alternative Titles No Alternative Titles" at bounding box center [428, 116] width 521 height 43
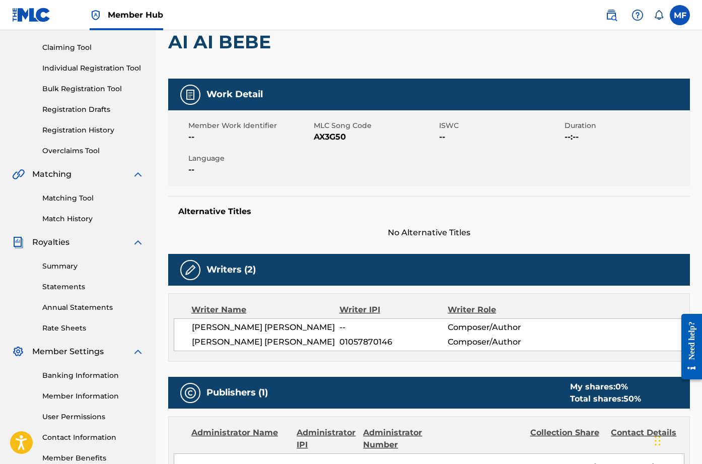
click at [336, 136] on span "AX3G50" at bounding box center [375, 137] width 123 height 12
click at [334, 136] on span "AX3G50" at bounding box center [375, 137] width 123 height 12
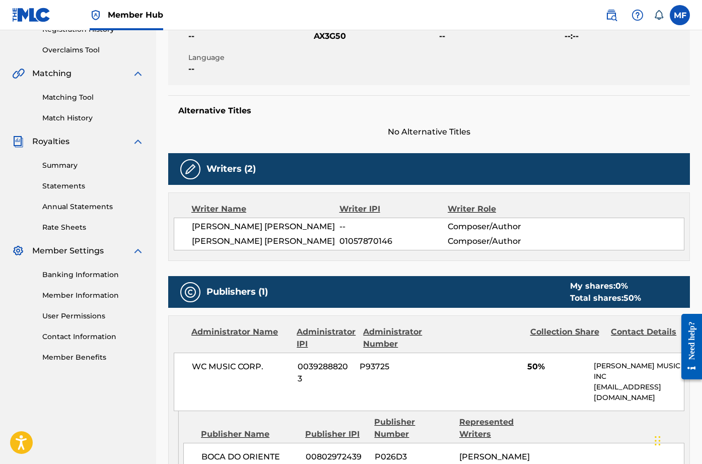
click at [346, 144] on div "Work Detail Member Work Identifier -- MLC Song Code AX3G50 ISWC -- Duration --:…" at bounding box center [428, 291] width 521 height 626
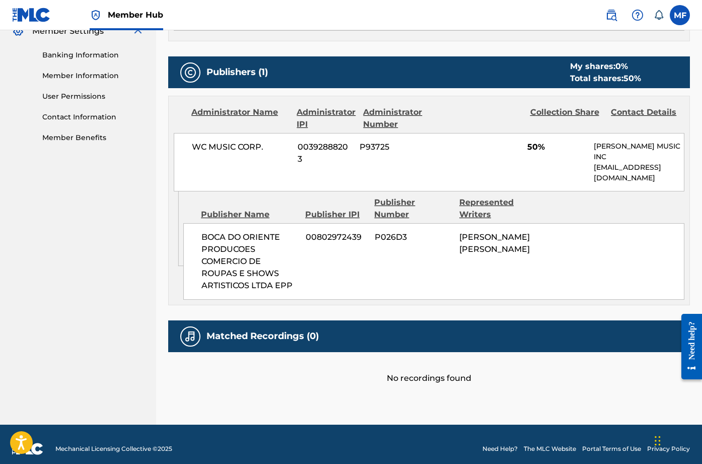
scroll to position [430, 0]
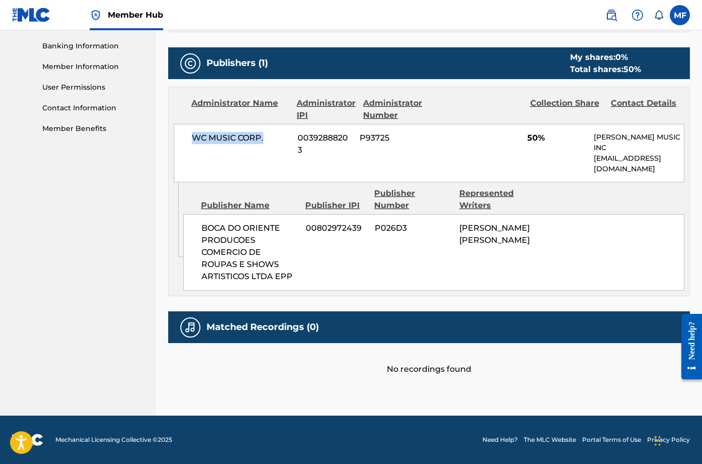
drag, startPoint x: 191, startPoint y: 138, endPoint x: 326, endPoint y: 148, distance: 134.7
click at [326, 147] on div "WC MUSIC CORP. 00392888203 P93725 50% WARNER CHAPPELL MUSIC INC MLC_Inquiries@w…" at bounding box center [429, 153] width 510 height 58
click at [435, 234] on div "BOCA DO ORIENTE PRODUCOES COMERCIO DE ROUPAS E SHOWS ARTISTICOS LTDA EPP 008029…" at bounding box center [433, 252] width 501 height 76
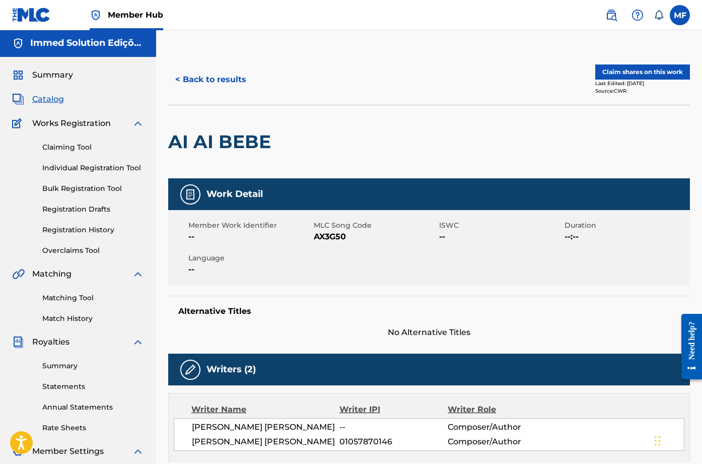
scroll to position [0, 0]
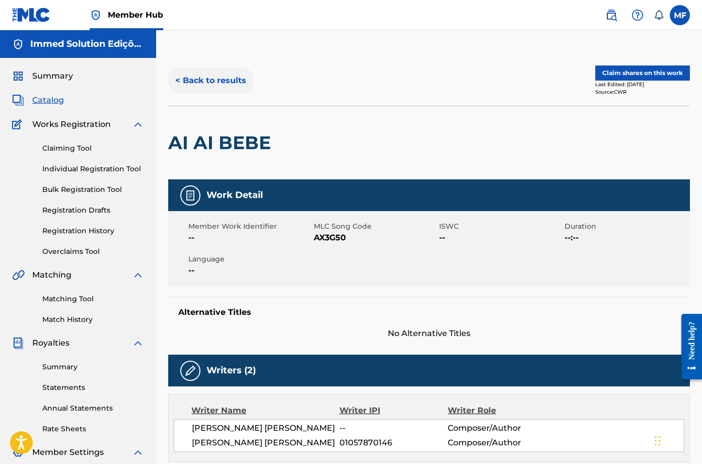
click at [242, 81] on button "< Back to results" at bounding box center [210, 80] width 85 height 25
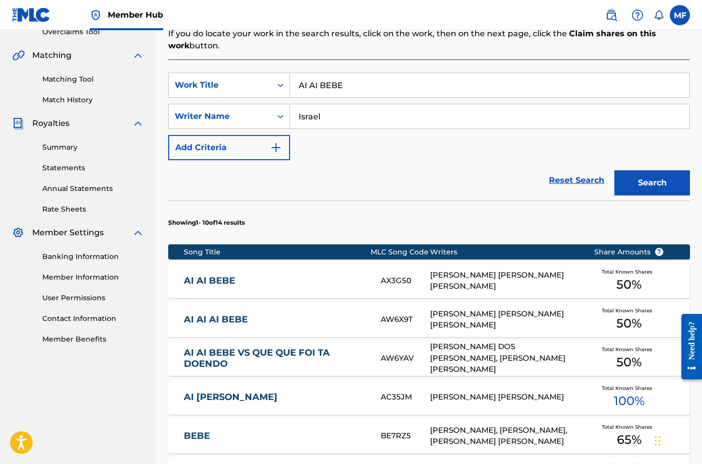
scroll to position [211, 0]
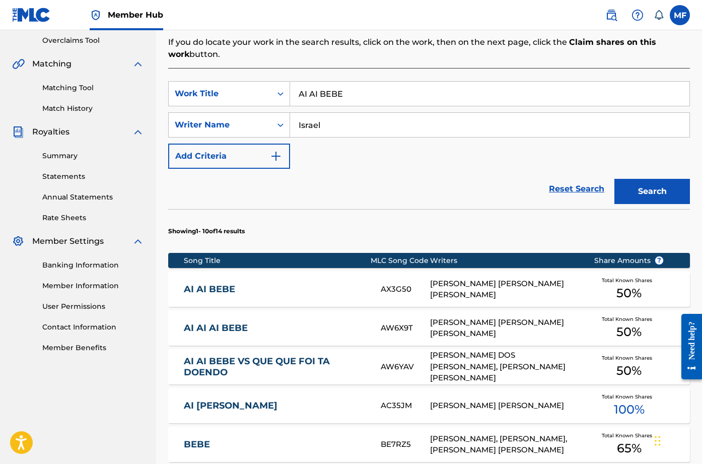
click at [384, 287] on div "AX3G50" at bounding box center [404, 289] width 49 height 12
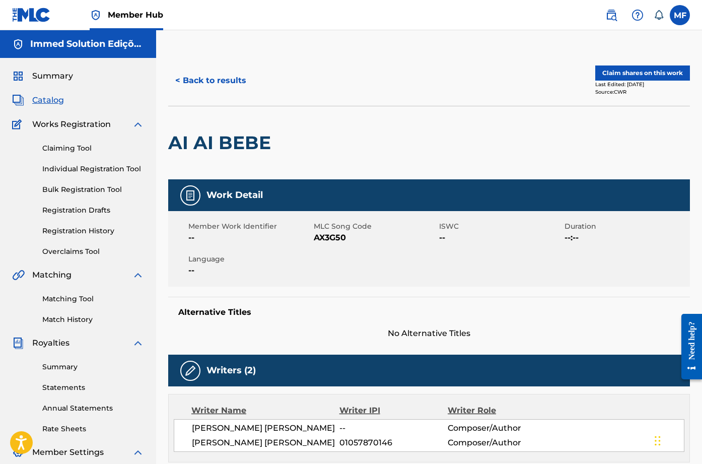
click at [332, 234] on span "AX3G50" at bounding box center [375, 237] width 123 height 12
copy span "AX3G50"
click at [202, 76] on button "< Back to results" at bounding box center [210, 80] width 85 height 25
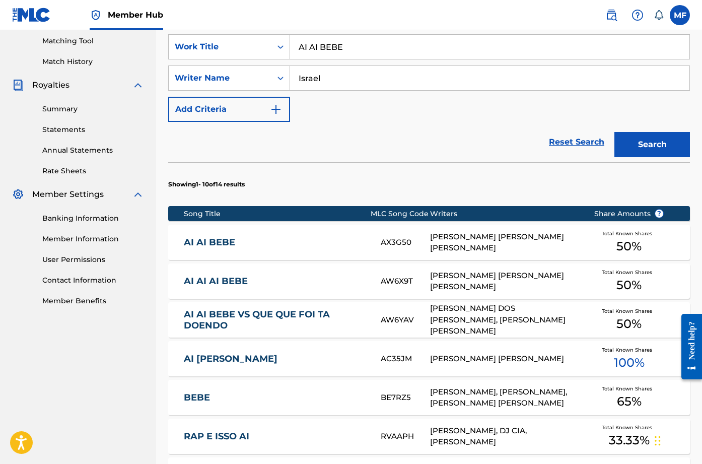
scroll to position [261, 0]
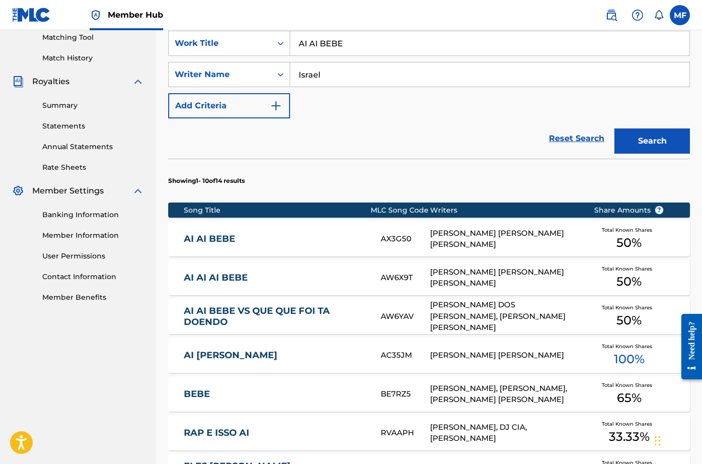
click at [312, 239] on link "AI AI BEBE" at bounding box center [275, 239] width 183 height 12
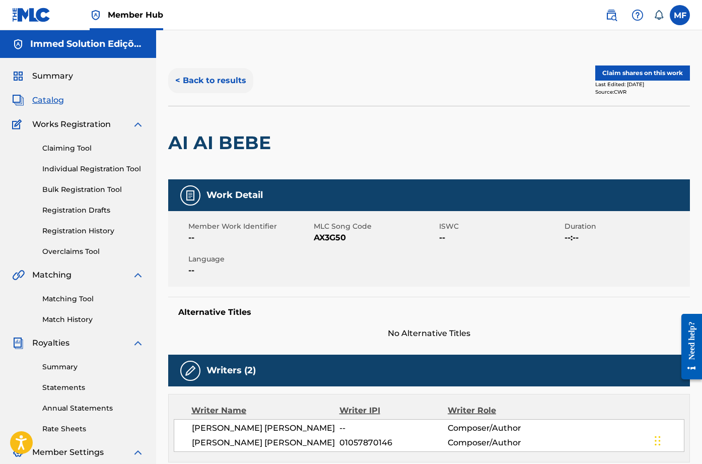
click at [229, 71] on button "< Back to results" at bounding box center [210, 80] width 85 height 25
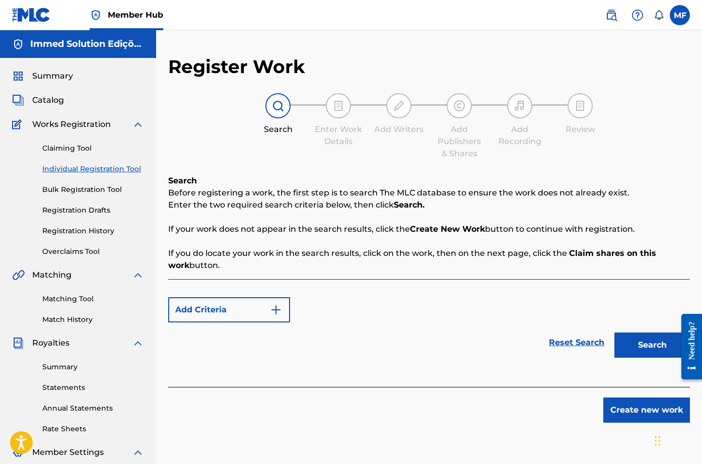
scroll to position [161, 0]
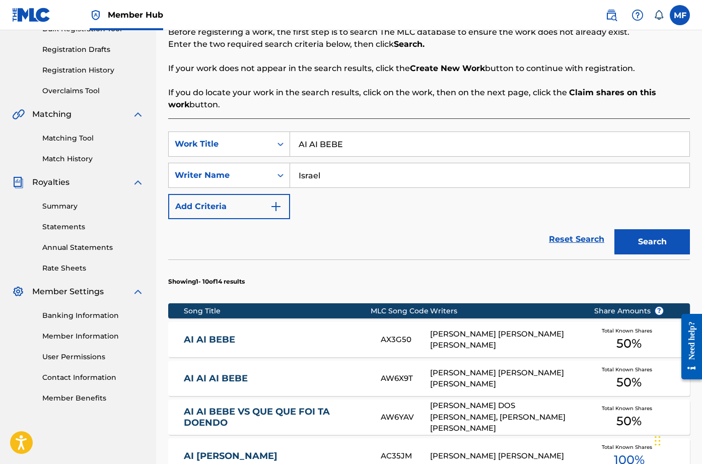
click at [304, 363] on div "AI AI AI BEBE AW6X9T ISRAEL RIOS DE SOUZA, CLAYTON MARINHO SANTOS Total Known S…" at bounding box center [428, 377] width 521 height 35
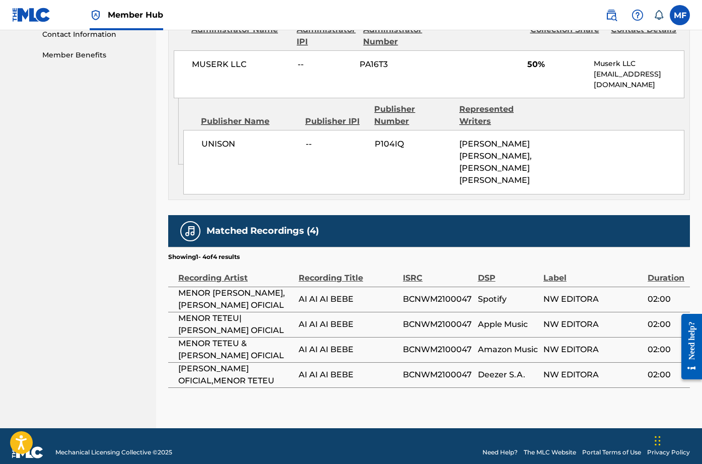
scroll to position [505, 0]
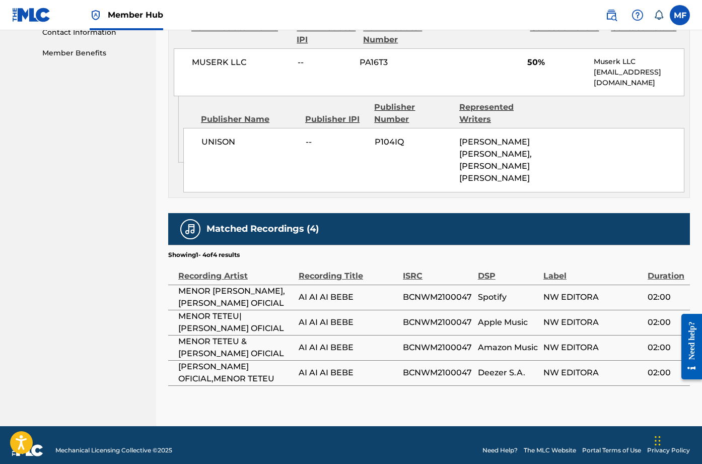
click at [331, 167] on div "UNISON -- P104IQ CLAYTON MARINHO SANTOS, ISRAEL RIOS DE SOUZA" at bounding box center [433, 160] width 501 height 64
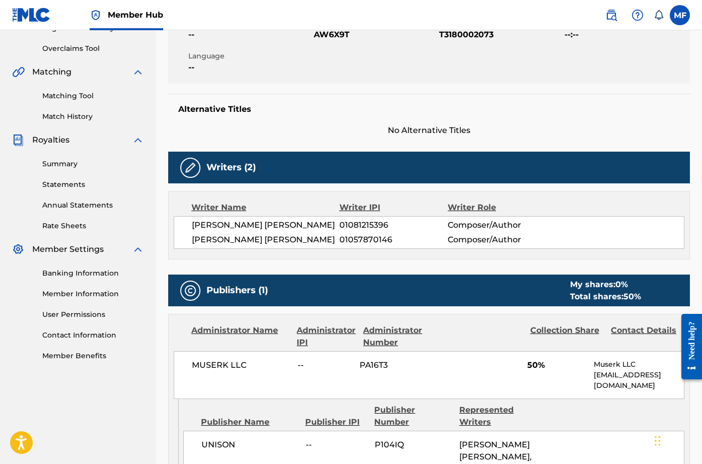
scroll to position [103, 0]
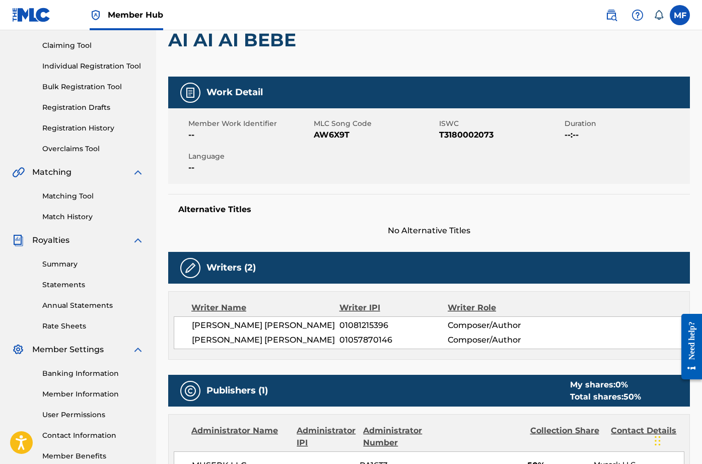
click at [337, 133] on span "AW6X9T" at bounding box center [375, 135] width 123 height 12
copy span "AW6X9T"
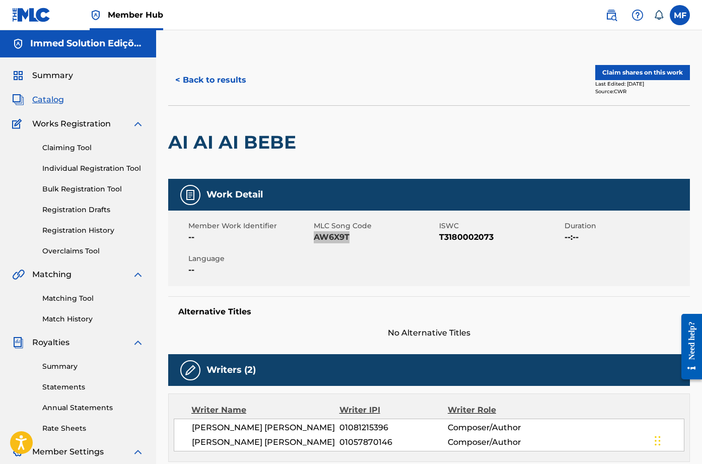
scroll to position [0, 0]
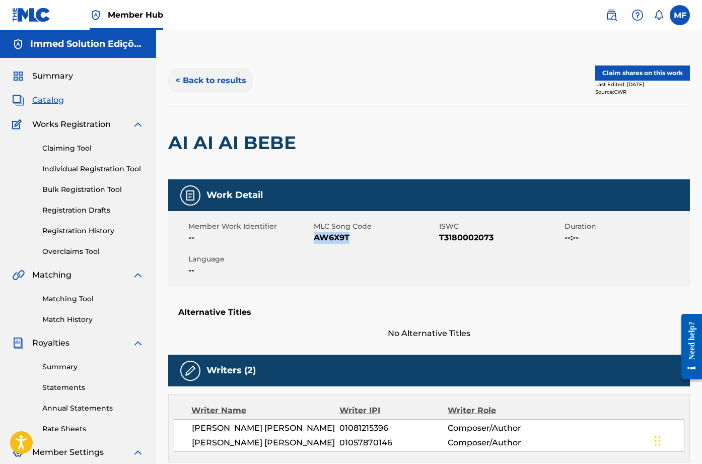
click at [222, 84] on button "< Back to results" at bounding box center [210, 80] width 85 height 25
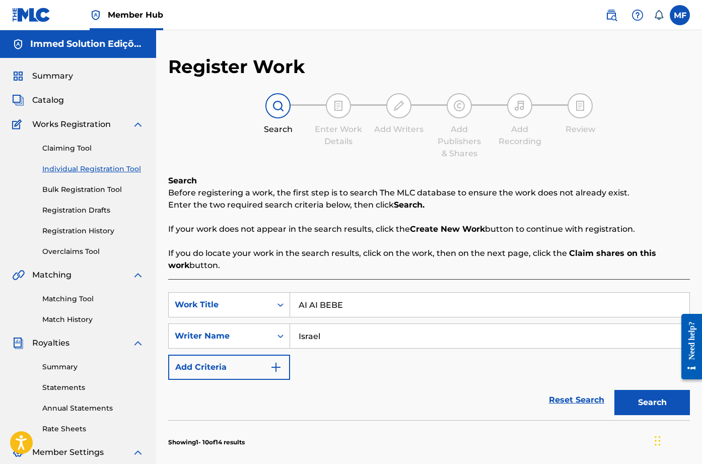
scroll to position [161, 0]
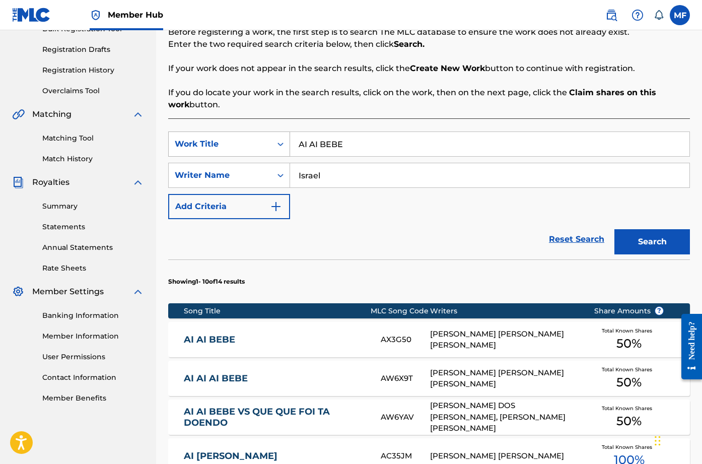
drag, startPoint x: 416, startPoint y: 144, endPoint x: 276, endPoint y: 156, distance: 140.4
click at [276, 156] on div "SearchWithCriteria1932aef3-cd5f-4ca6-bf6c-c35474f47a7a Work Title AI AI BEBE" at bounding box center [428, 143] width 521 height 25
click at [614, 229] on button "Search" at bounding box center [651, 241] width 75 height 25
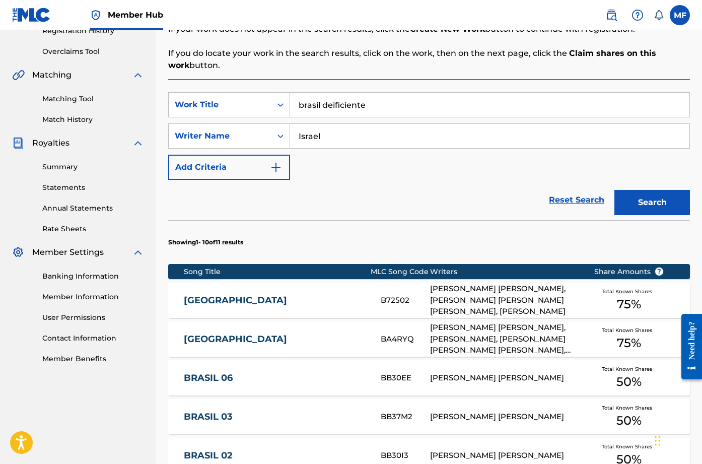
scroll to position [211, 0]
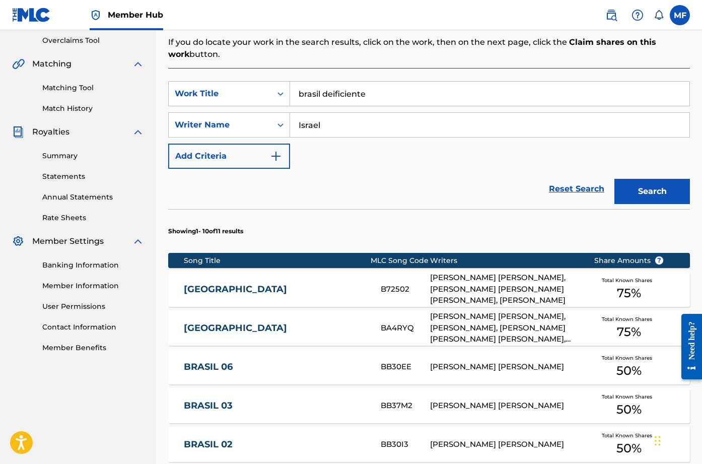
drag, startPoint x: 388, startPoint y: 98, endPoint x: 361, endPoint y: 98, distance: 27.2
click at [361, 98] on input "brasil deificiente" at bounding box center [489, 94] width 399 height 24
click at [336, 96] on input "brasil deificiente" at bounding box center [489, 94] width 399 height 24
type input "brasil deficiente"
click at [614, 179] on button "Search" at bounding box center [651, 191] width 75 height 25
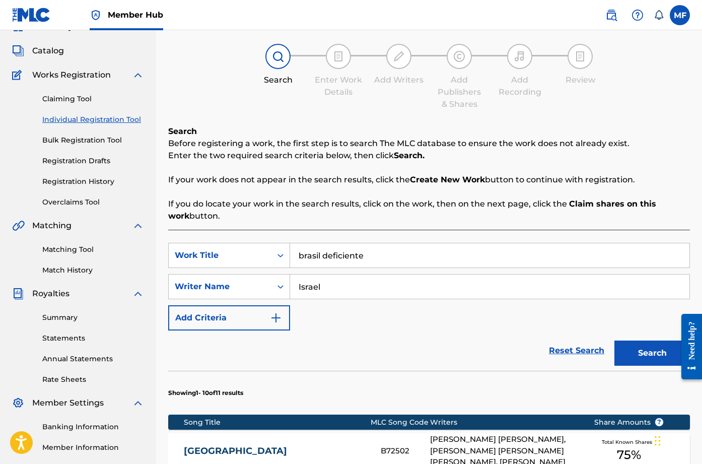
scroll to position [0, 0]
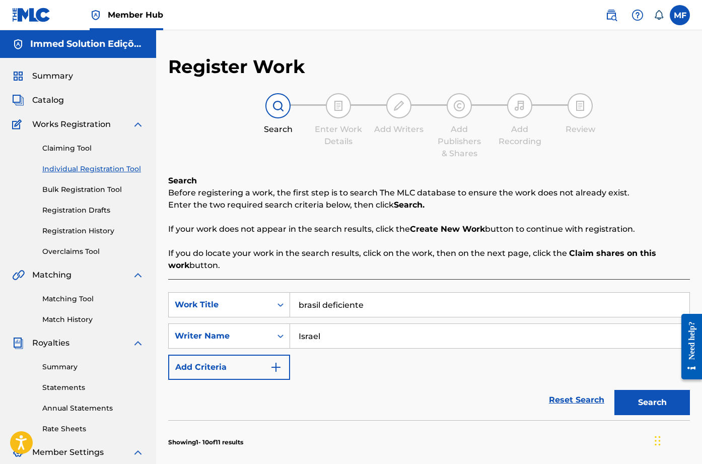
click at [339, 328] on input "Israel" at bounding box center [489, 336] width 399 height 24
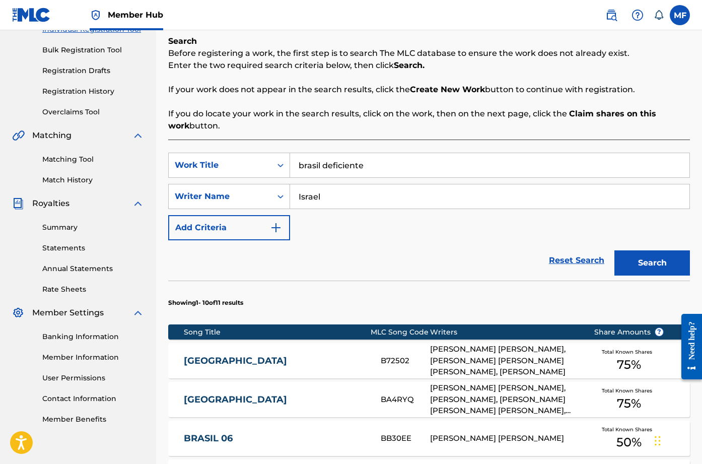
scroll to position [151, 0]
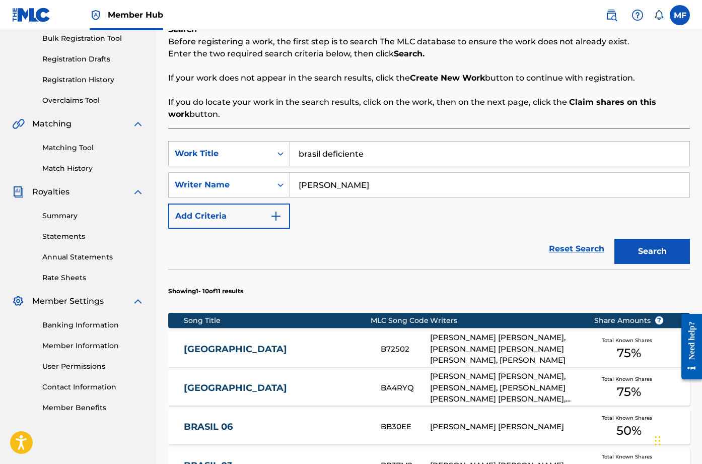
type input "Israel Rios"
click at [614, 239] on button "Search" at bounding box center [651, 251] width 75 height 25
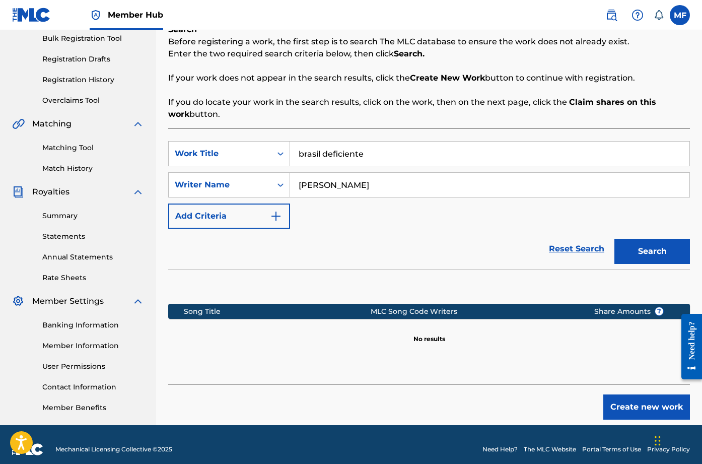
drag, startPoint x: 418, startPoint y: 153, endPoint x: 322, endPoint y: 199, distance: 106.0
click at [322, 199] on div "SearchWithCriteria1932aef3-cd5f-4ca6-bf6c-c35474f47a7a Work Title brasil defici…" at bounding box center [428, 185] width 521 height 88
type input "brasil"
click at [614, 239] on button "Search" at bounding box center [651, 251] width 75 height 25
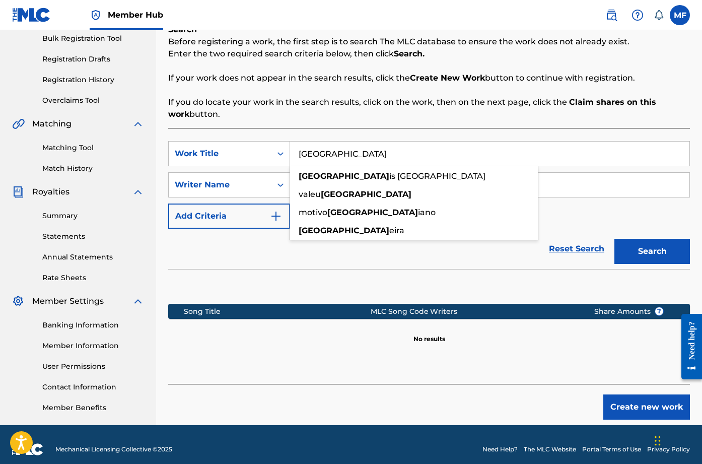
click at [350, 142] on input "brasil" at bounding box center [489, 153] width 399 height 24
click at [342, 146] on input "brasil" at bounding box center [489, 153] width 399 height 24
type input "Brasil"
click at [614, 239] on button "Search" at bounding box center [651, 251] width 75 height 25
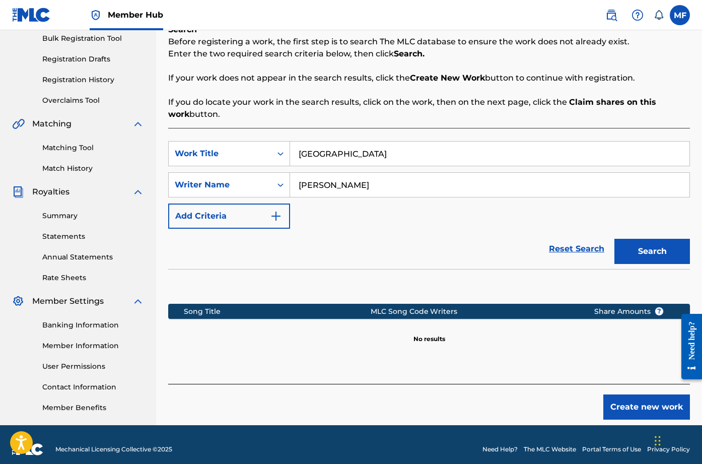
drag, startPoint x: 363, startPoint y: 183, endPoint x: 211, endPoint y: 199, distance: 152.8
click at [198, 201] on div "SearchWithCriteria1932aef3-cd5f-4ca6-bf6c-c35474f47a7a Work Title Brasil Search…" at bounding box center [428, 185] width 521 height 88
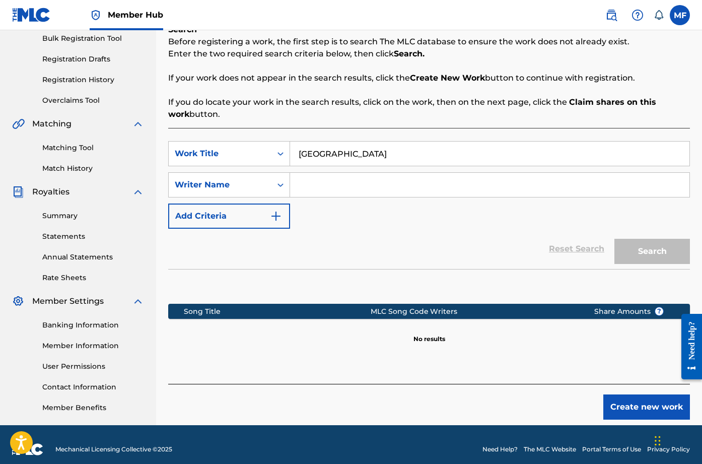
click at [339, 160] on input "Brasil" at bounding box center [489, 153] width 399 height 24
type input "Brasil Deficiente"
click at [378, 179] on input "Search Form" at bounding box center [489, 185] width 399 height 24
type input "Israel"
click at [400, 167] on div "SearchWithCriteria1932aef3-cd5f-4ca6-bf6c-c35474f47a7a Work Title Brasil Defici…" at bounding box center [428, 185] width 521 height 88
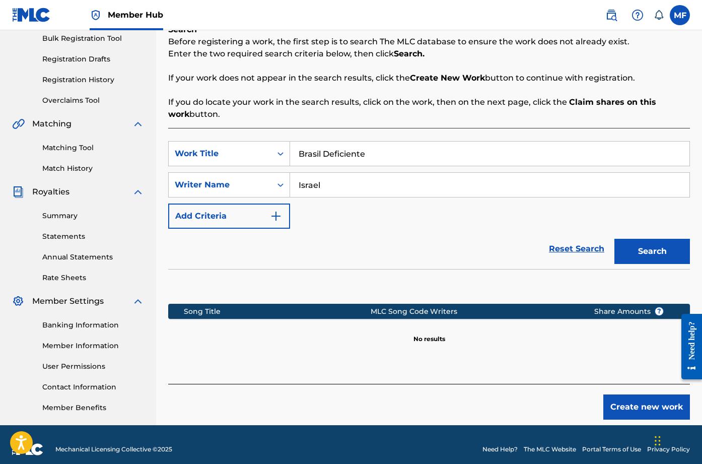
click at [407, 151] on input "Brasil Deficiente" at bounding box center [489, 153] width 399 height 24
type input "CHAVE DE ENQUADRO"
click at [614, 239] on button "Search" at bounding box center [651, 251] width 75 height 25
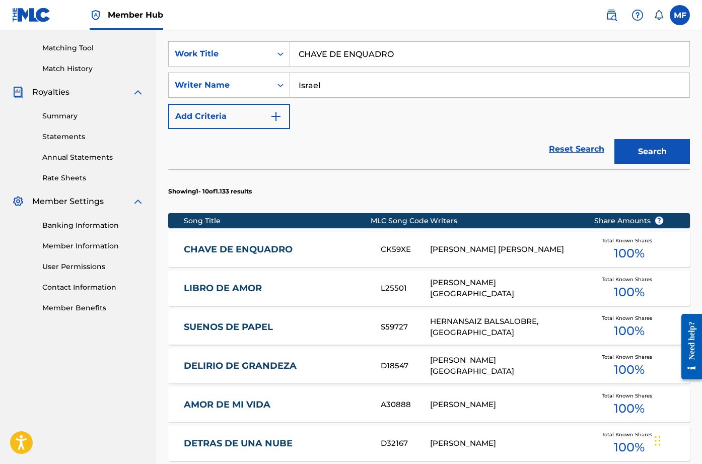
scroll to position [252, 0]
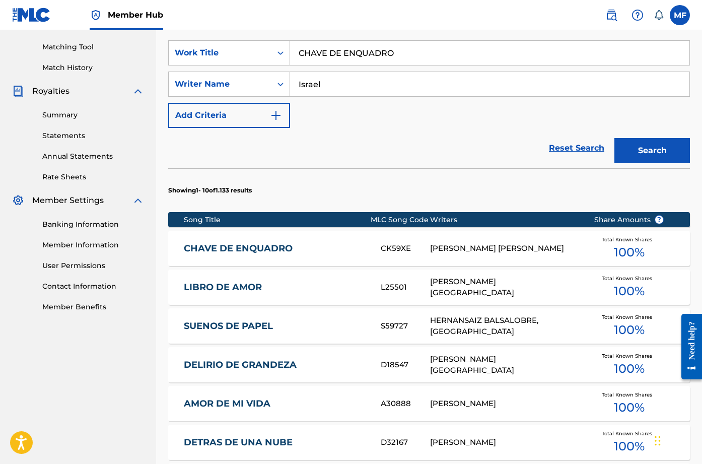
click at [480, 244] on div "ISRAEL RIOS DE SOUZA" at bounding box center [504, 249] width 148 height 12
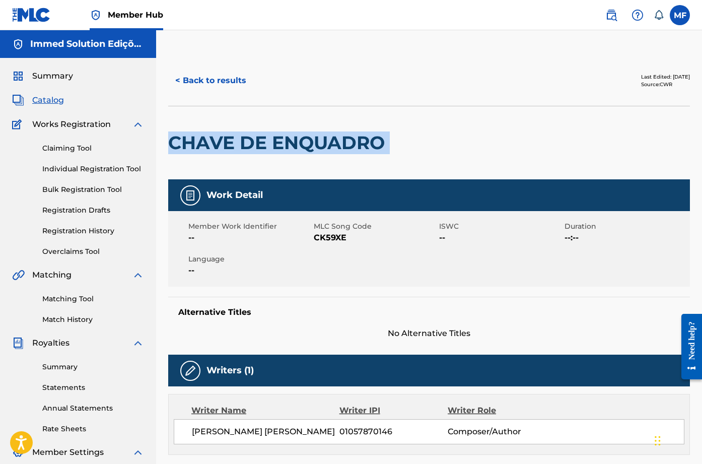
drag, startPoint x: 172, startPoint y: 139, endPoint x: 391, endPoint y: 143, distance: 219.5
click at [391, 143] on div "CHAVE DE ENQUADRO" at bounding box center [428, 142] width 521 height 73
click at [387, 132] on h2 "CHAVE DE ENQUADRO" at bounding box center [278, 142] width 221 height 23
drag, startPoint x: 385, startPoint y: 141, endPoint x: 166, endPoint y: 150, distance: 219.6
click at [166, 150] on div "< Back to results Last Edited: May 22, 2025 Source: CWR CHAVE DE ENQUADRO Work …" at bounding box center [429, 446] width 546 height 782
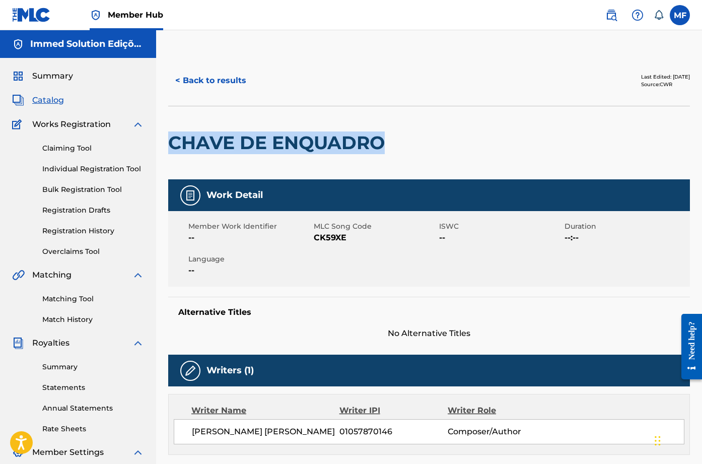
copy h2 "CHAVE DE ENQUADRO"
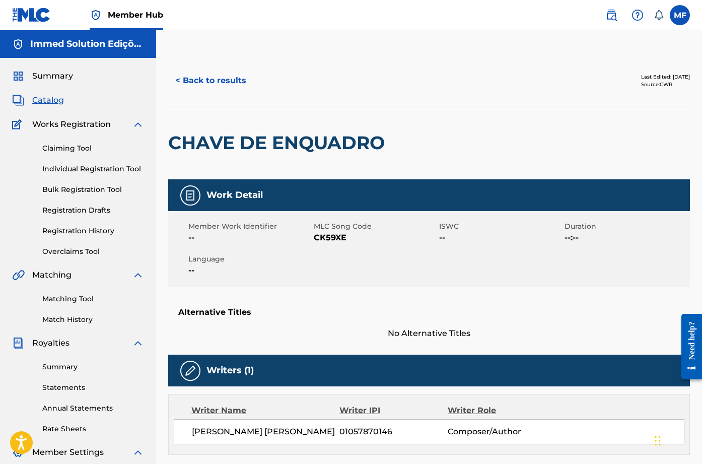
click at [341, 236] on span "CK59XE" at bounding box center [375, 237] width 123 height 12
copy span "CK59XE"
click at [241, 87] on button "< Back to results" at bounding box center [210, 80] width 85 height 25
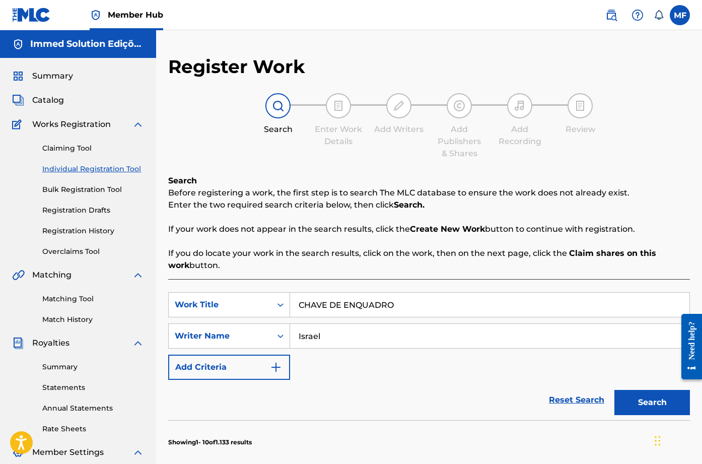
scroll to position [161, 0]
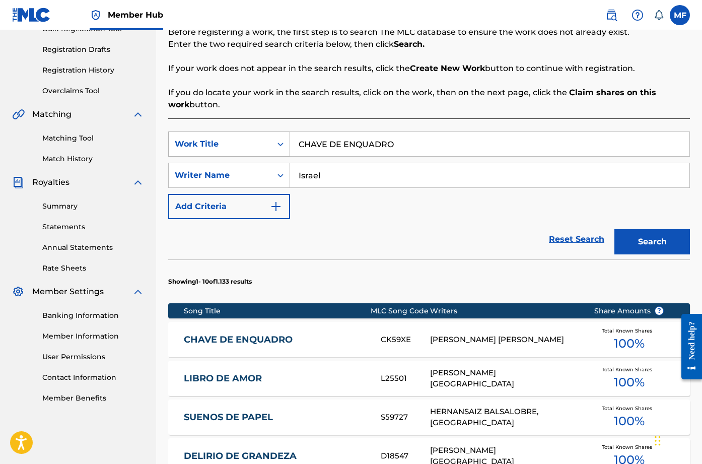
drag, startPoint x: 418, startPoint y: 153, endPoint x: 244, endPoint y: 153, distance: 174.1
click at [244, 153] on div "SearchWithCriteria1932aef3-cd5f-4ca6-bf6c-c35474f47a7a Work Title CHAVE DE ENQU…" at bounding box center [428, 143] width 521 height 25
paste input "EPOCA DE ESCOLA"
click at [638, 236] on button "Search" at bounding box center [651, 241] width 75 height 25
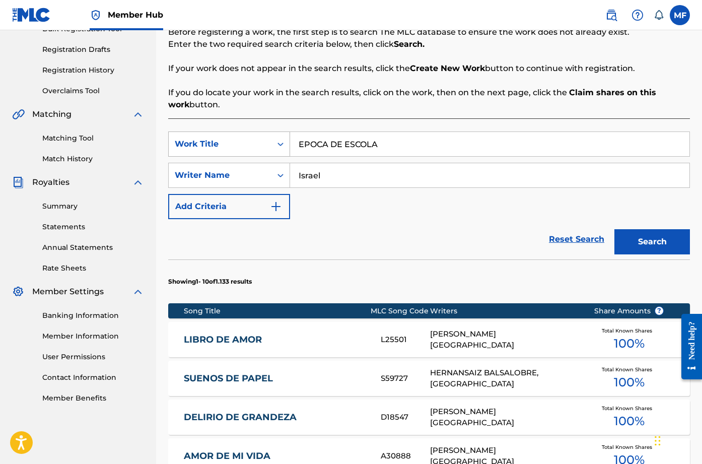
drag, startPoint x: 420, startPoint y: 150, endPoint x: 207, endPoint y: 151, distance: 212.9
click at [207, 151] on div "SearchWithCriteria1932aef3-cd5f-4ca6-bf6c-c35474f47a7a Work Title EPOCA DE ESCO…" at bounding box center [428, 143] width 521 height 25
paste input "FILHA DE JUIZ"
type input "FILHA DE JUIZ"
click at [649, 250] on button "Search" at bounding box center [651, 241] width 75 height 25
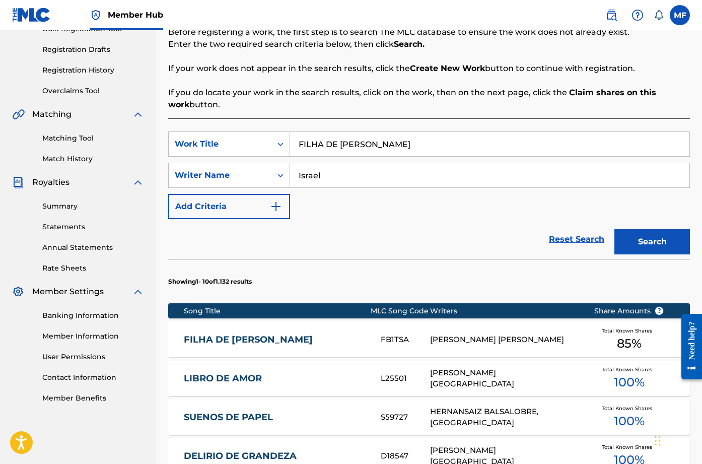
scroll to position [211, 0]
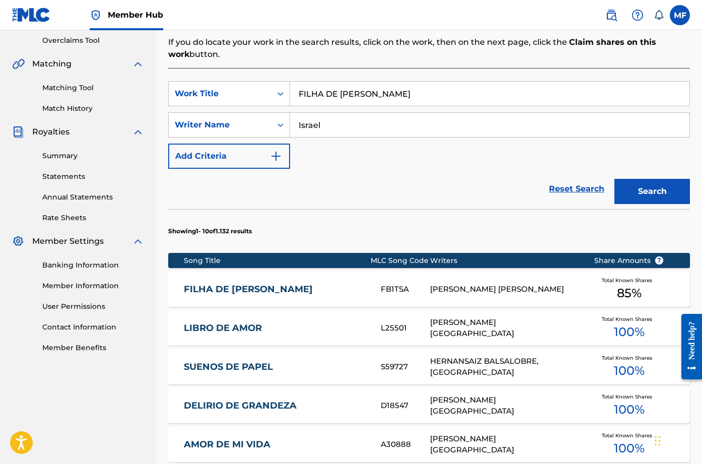
click at [466, 283] on div "ISRAEL RIOS DE SOUZA, DJ RODRIGO CH" at bounding box center [504, 289] width 148 height 12
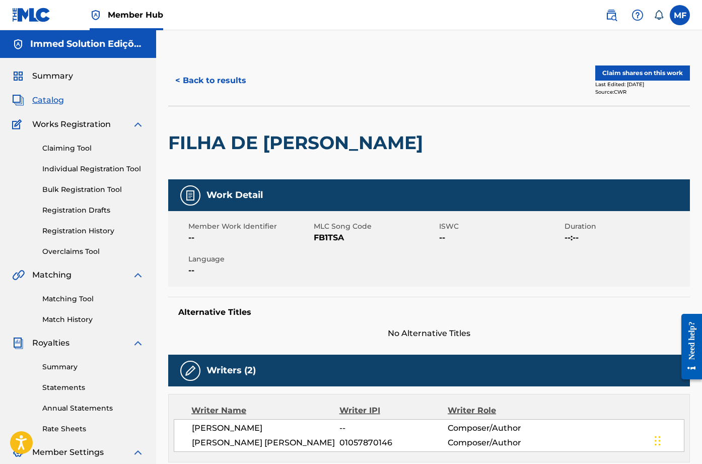
click at [334, 240] on span "FB1TSA" at bounding box center [375, 237] width 123 height 12
copy span "FB1TSA"
click at [237, 73] on button "< Back to results" at bounding box center [210, 80] width 85 height 25
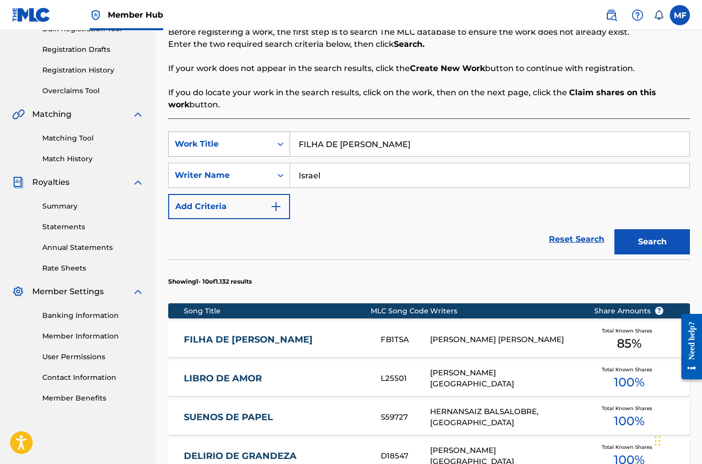
drag, startPoint x: 388, startPoint y: 144, endPoint x: 258, endPoint y: 156, distance: 130.9
click at [258, 156] on div "SearchWithCriteria1932aef3-cd5f-4ca6-bf6c-c35474f47a7a Work Title FILHA DE JUIZ" at bounding box center [428, 143] width 521 height 25
paste input "LEMBRA AQUELE CARA"
type input "LEMBRA AQUELE CARA"
click at [640, 238] on button "Search" at bounding box center [651, 241] width 75 height 25
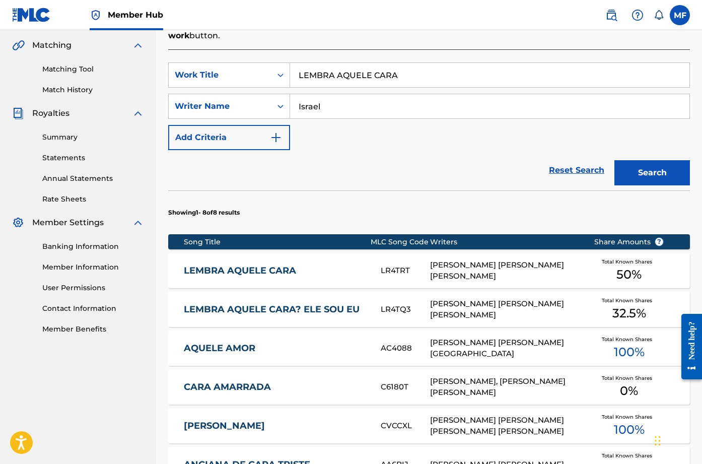
scroll to position [261, 0]
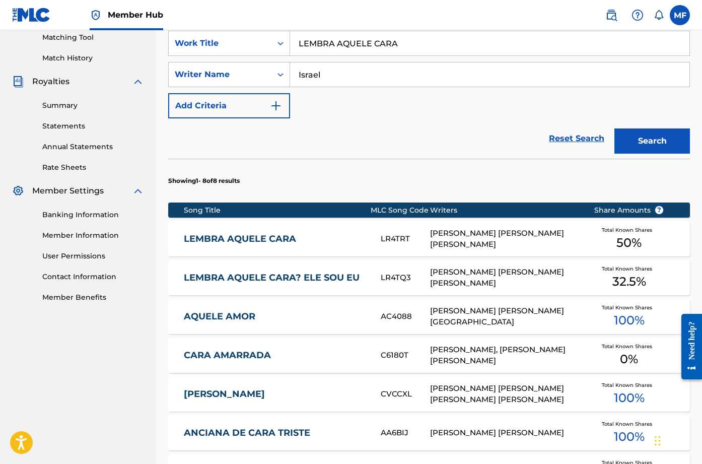
click at [480, 233] on div "ISRAEL RIOS DE SOUZA, CLAYTON MARINHO SANTOS" at bounding box center [504, 238] width 148 height 23
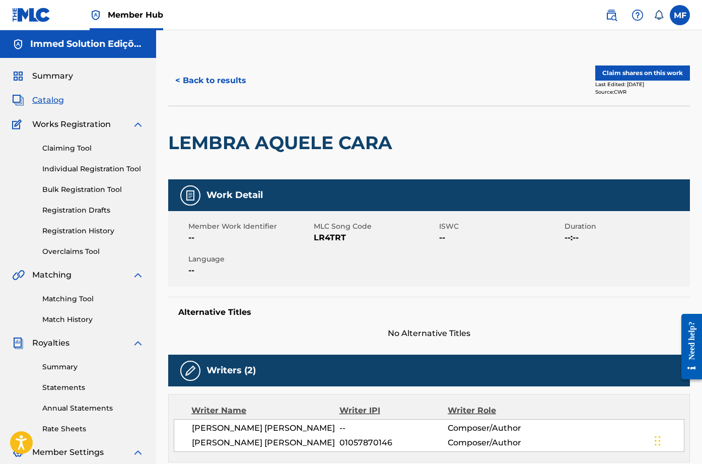
click at [337, 237] on span "LR4TRT" at bounding box center [375, 237] width 123 height 12
copy span "LR4TRT"
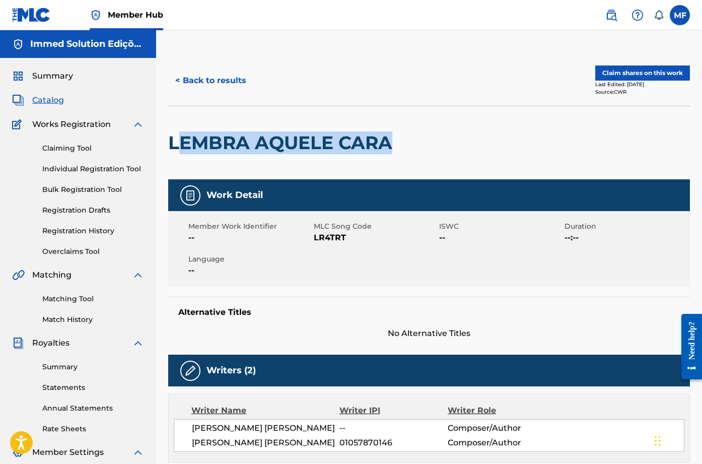
drag, startPoint x: 174, startPoint y: 147, endPoint x: 387, endPoint y: 144, distance: 213.4
click at [387, 144] on h2 "LEMBRA AQUELE CARA" at bounding box center [282, 142] width 229 height 23
drag, startPoint x: 390, startPoint y: 143, endPoint x: 160, endPoint y: 145, distance: 230.5
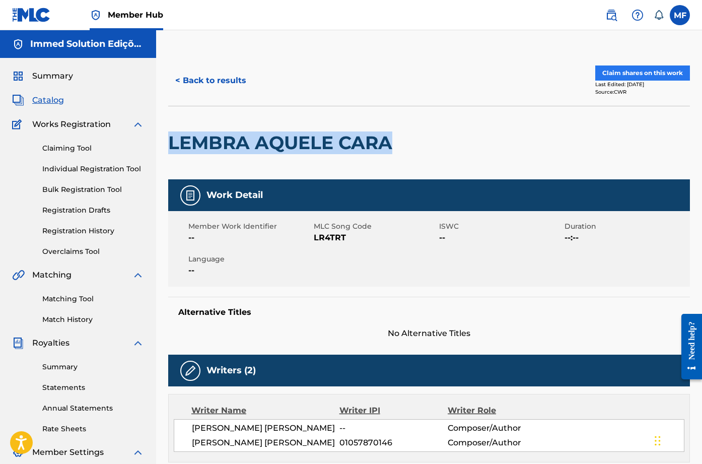
copy h2 "LEMBRA AQUELE CARA"
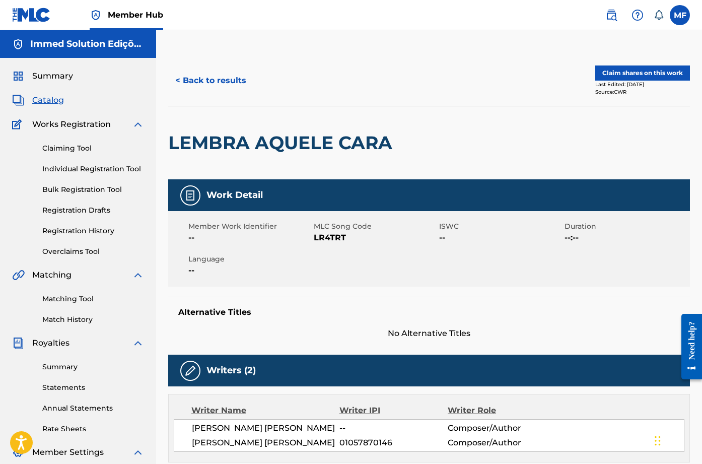
click at [339, 236] on span "LR4TRT" at bounding box center [375, 237] width 123 height 12
copy span "LR4TRT"
click at [228, 85] on button "< Back to results" at bounding box center [210, 80] width 85 height 25
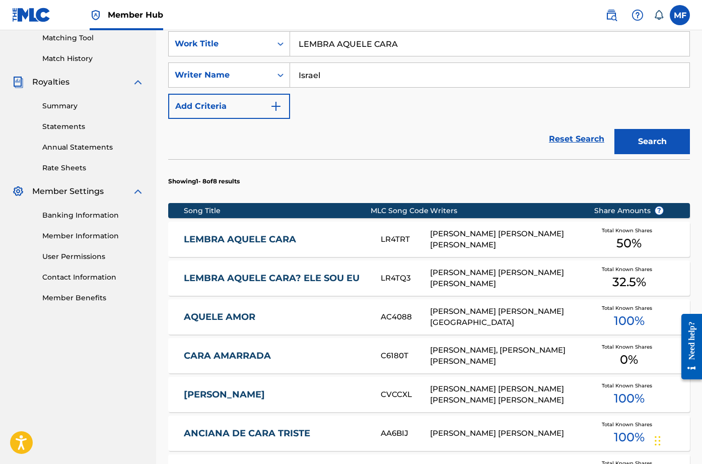
scroll to position [261, 0]
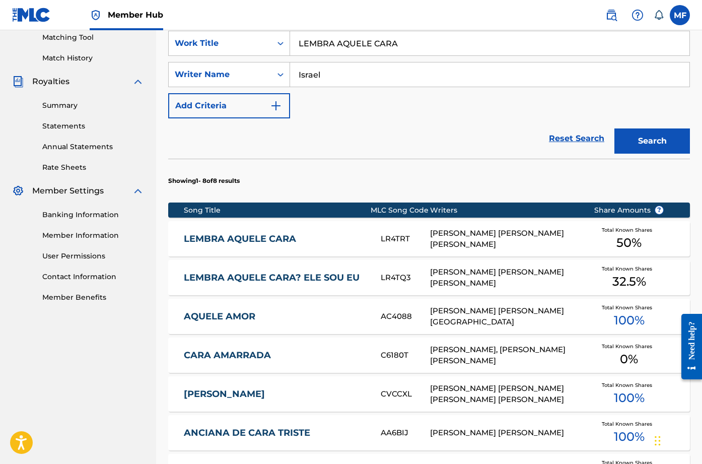
click at [337, 268] on div "LEMBRA AQUELE CARA? ELE SOU EU LR4TQ3 ISRAEL RIOS DE SOUZA, CLAYTON MARINHO SAN…" at bounding box center [428, 277] width 521 height 35
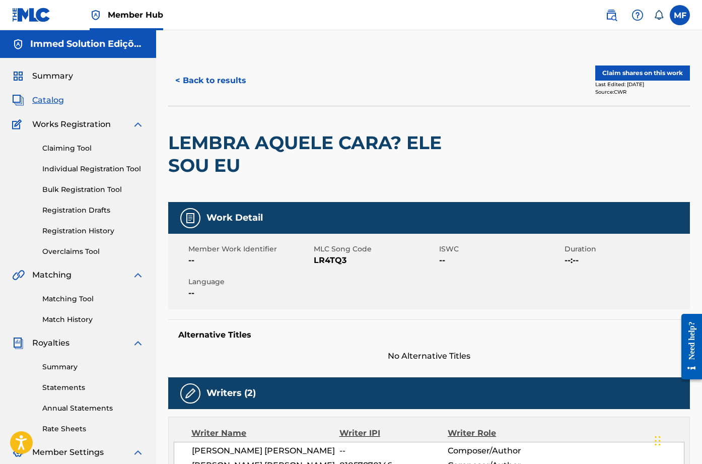
click at [329, 257] on span "LR4TQ3" at bounding box center [375, 260] width 123 height 12
copy span "LR4TQ3"
click at [209, 87] on button "< Back to results" at bounding box center [210, 80] width 85 height 25
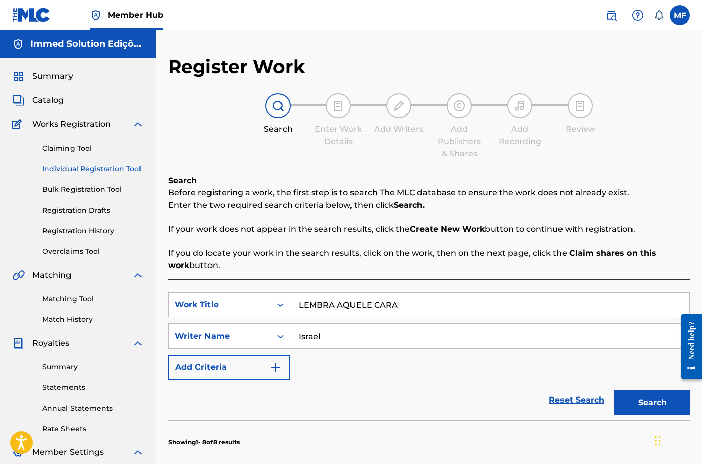
scroll to position [161, 0]
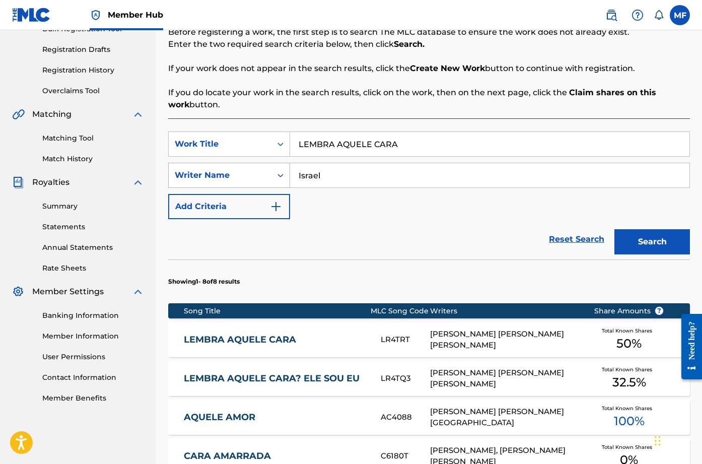
drag, startPoint x: 419, startPoint y: 150, endPoint x: 194, endPoint y: 165, distance: 225.4
click at [194, 165] on div "SearchWithCriteria1932aef3-cd5f-4ca6-bf6c-c35474f47a7a Work Title LEMBRA AQUELE…" at bounding box center [428, 175] width 521 height 88
paste input "EI DAS ANTIG"
click at [641, 239] on button "Search" at bounding box center [651, 241] width 75 height 25
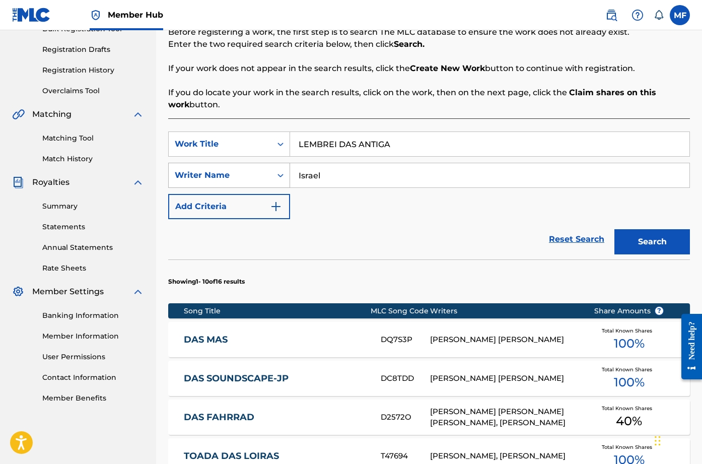
drag, startPoint x: 405, startPoint y: 148, endPoint x: 189, endPoint y: 177, distance: 217.8
click at [189, 177] on div "SearchWithCriteria1932aef3-cd5f-4ca6-bf6c-c35474f47a7a Work Title LEMBREI DAS A…" at bounding box center [428, 175] width 521 height 88
paste input "VADA QUE INSPIR"
click at [633, 230] on button "Search" at bounding box center [651, 241] width 75 height 25
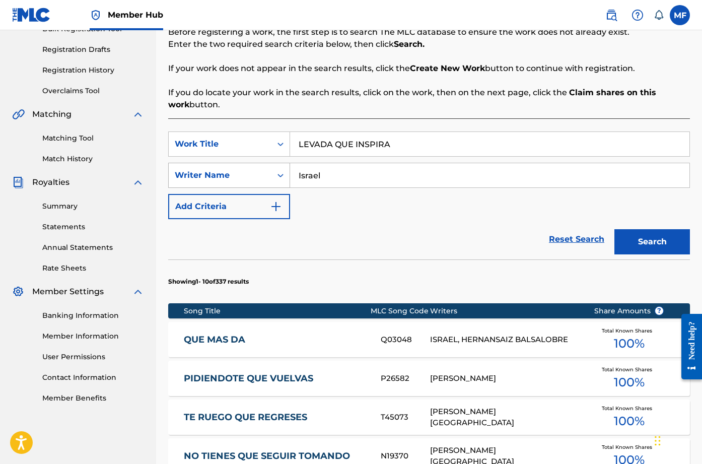
drag, startPoint x: 472, startPoint y: 147, endPoint x: 273, endPoint y: 163, distance: 199.4
click at [273, 163] on div "SearchWithCriteria1932aef3-cd5f-4ca6-bf6c-c35474f47a7a Work Title LEVADA QUE IN…" at bounding box center [428, 175] width 521 height 88
paste input "MENINA MUDAD"
type input "MENINA MUDADA"
click at [655, 242] on button "Search" at bounding box center [651, 241] width 75 height 25
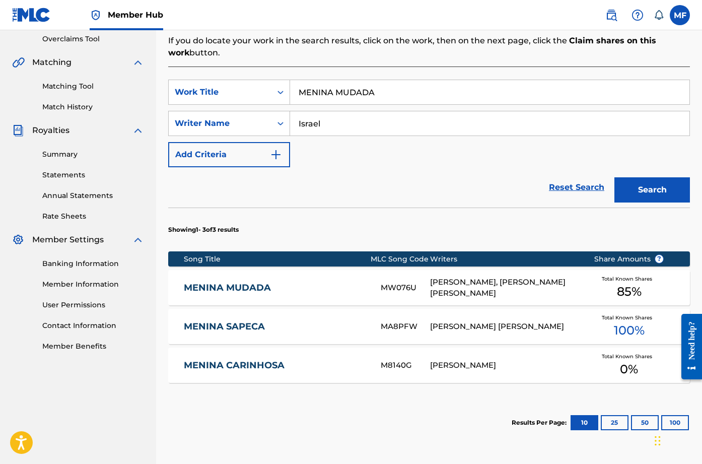
scroll to position [303, 0]
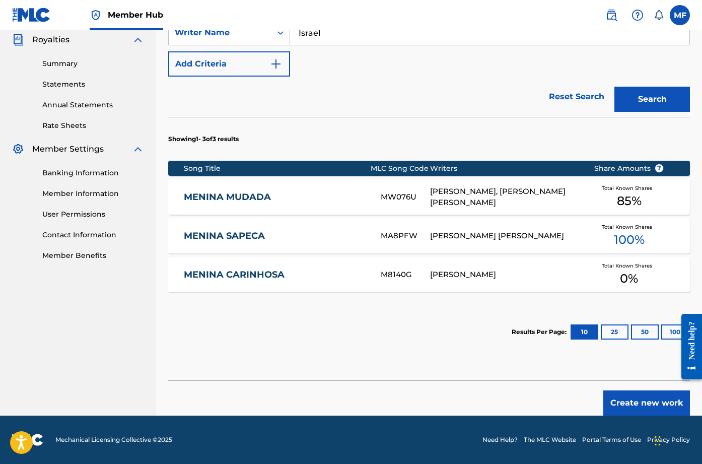
click at [472, 200] on div "KAUHAN PEREZ, ISRAEL RIOS DE SOUZA" at bounding box center [504, 197] width 148 height 23
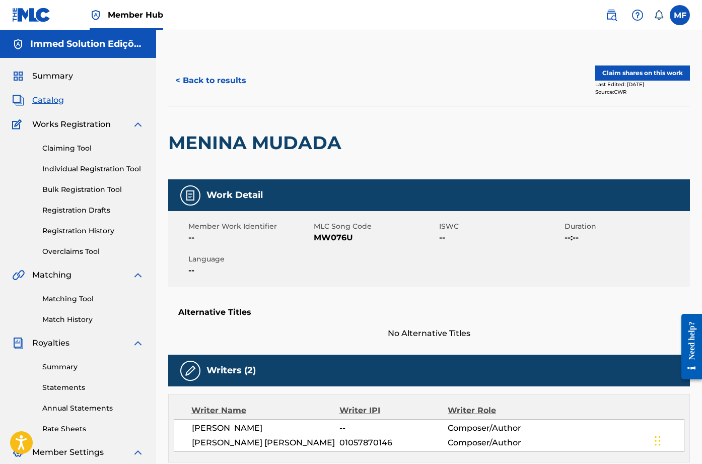
click at [336, 232] on span "MW076U" at bounding box center [375, 237] width 123 height 12
click at [339, 238] on span "MW076U" at bounding box center [375, 237] width 123 height 12
copy span "MW076U"
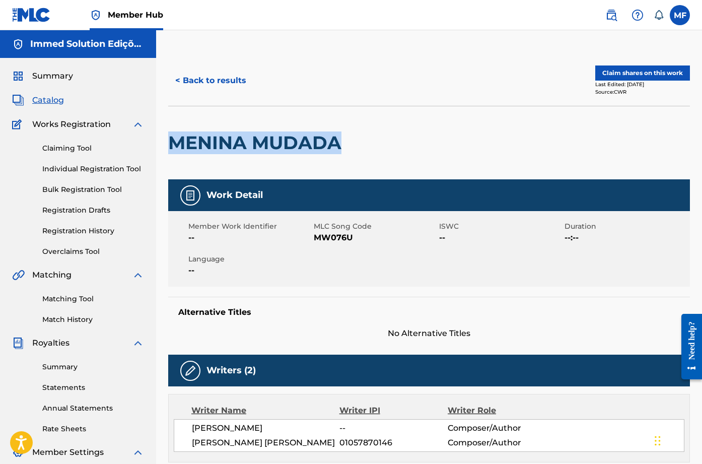
drag, startPoint x: 175, startPoint y: 143, endPoint x: 336, endPoint y: 148, distance: 161.6
click at [336, 148] on h2 "MENINA MUDADA" at bounding box center [257, 142] width 178 height 23
click at [231, 77] on button "< Back to results" at bounding box center [210, 80] width 85 height 25
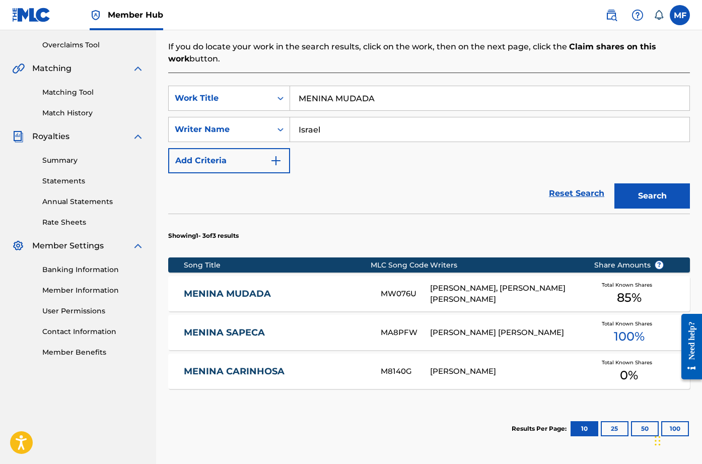
scroll to position [110, 0]
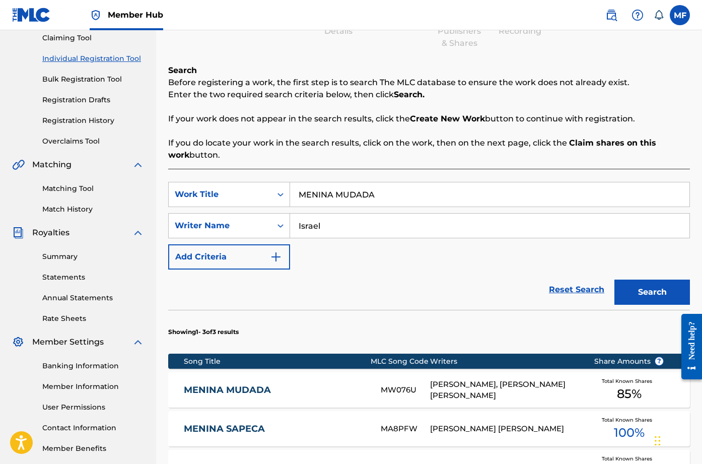
drag, startPoint x: 494, startPoint y: 196, endPoint x: 281, endPoint y: 209, distance: 212.8
click at [281, 209] on div "SearchWithCriteria1932aef3-cd5f-4ca6-bf6c-c35474f47a7a Work Title MENINA MUDADA…" at bounding box center [428, 226] width 521 height 88
paste input "O CARA DISCRETO"
click at [633, 291] on button "Search" at bounding box center [651, 291] width 75 height 25
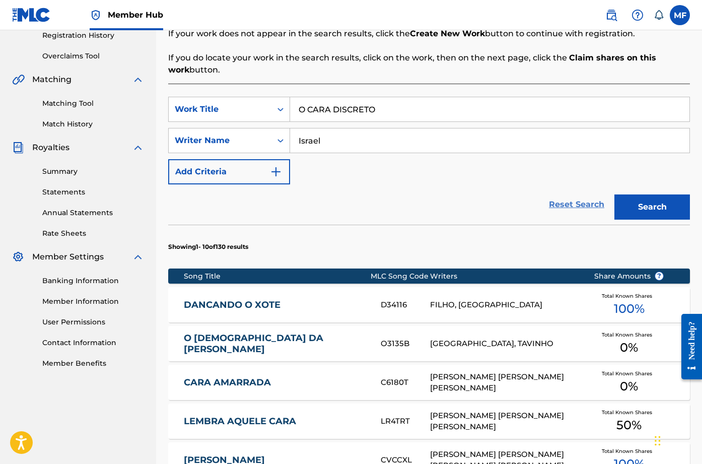
scroll to position [211, 0]
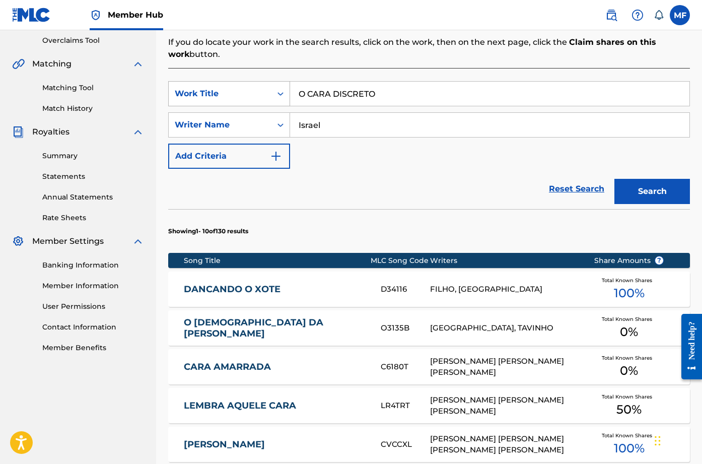
drag, startPoint x: 405, startPoint y: 89, endPoint x: 262, endPoint y: 101, distance: 144.0
click at [262, 101] on div "SearchWithCriteria1932aef3-cd5f-4ca6-bf6c-c35474f47a7a Work Title O CARA DISCRE…" at bounding box center [428, 93] width 521 height 25
paste input "PUTA MEXICANA"
type input "PUTA MEXICANA"
click at [630, 182] on button "Search" at bounding box center [651, 191] width 75 height 25
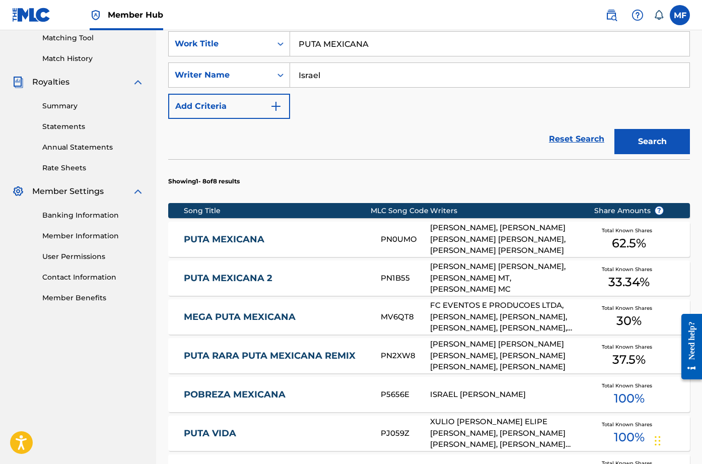
scroll to position [261, 0]
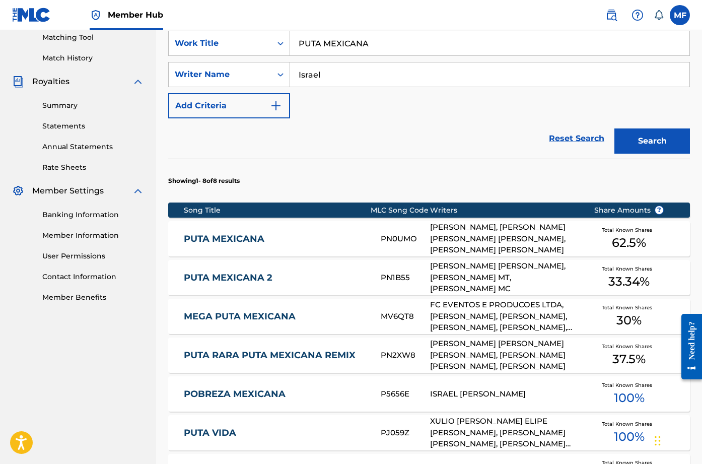
click at [425, 237] on div "PN0UMO" at bounding box center [404, 239] width 49 height 12
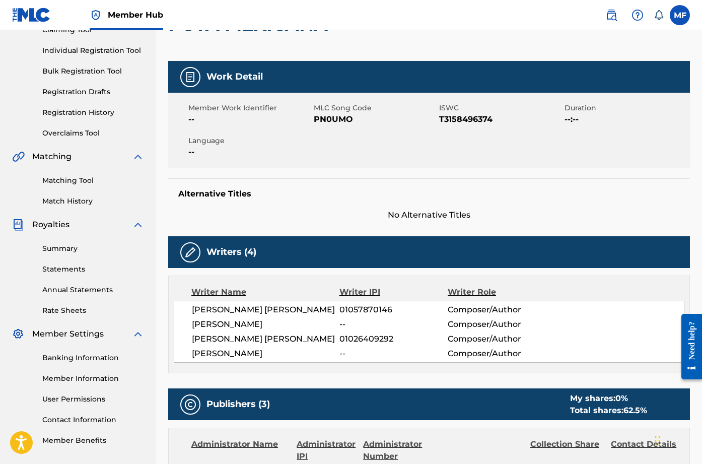
scroll to position [101, 0]
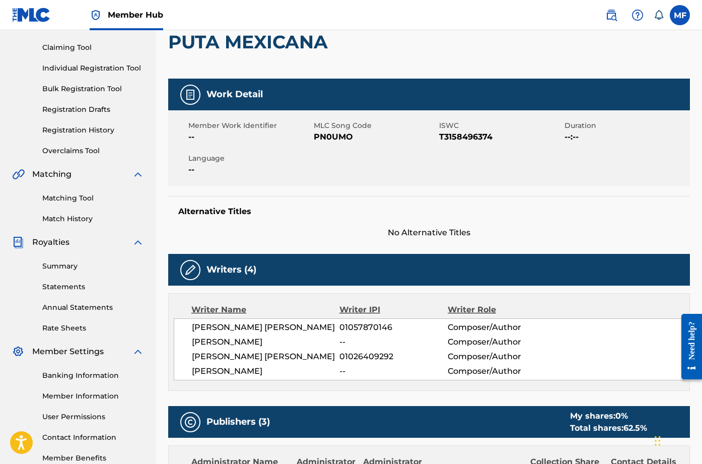
click at [344, 138] on span "PN0UMO" at bounding box center [375, 137] width 123 height 12
click at [449, 172] on div "Member Work Identifier -- MLC Song Code PN0UMO ISWC T3158496374 Duration --:-- …" at bounding box center [428, 147] width 521 height 75
drag, startPoint x: 171, startPoint y: 43, endPoint x: 328, endPoint y: 58, distance: 157.7
click at [328, 58] on div "PUTA MEXICANA" at bounding box center [250, 42] width 165 height 73
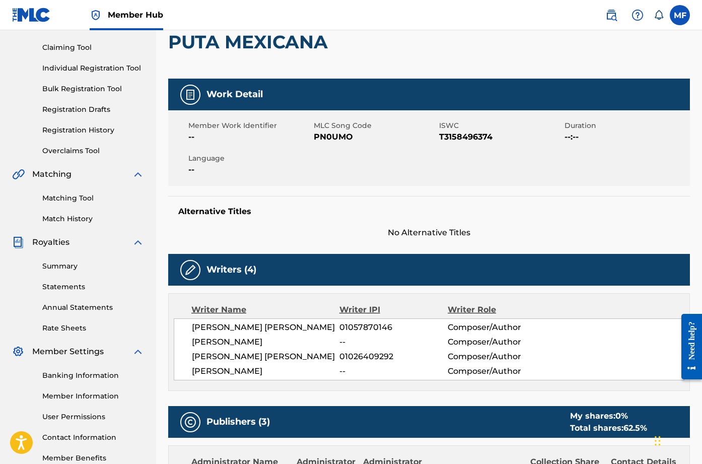
click at [336, 134] on span "PN0UMO" at bounding box center [375, 137] width 123 height 12
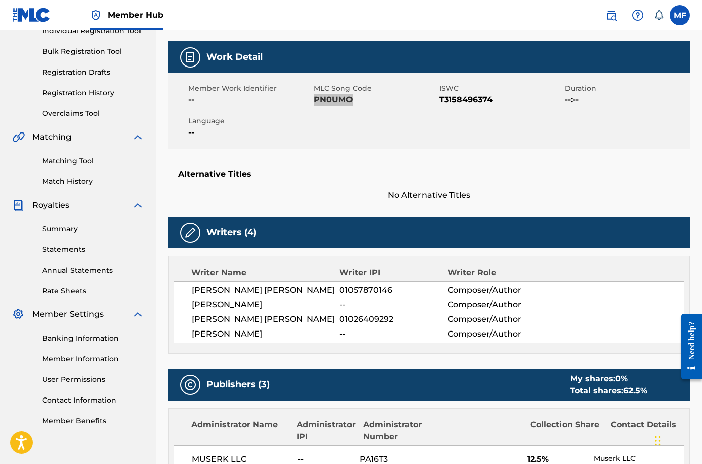
scroll to position [0, 0]
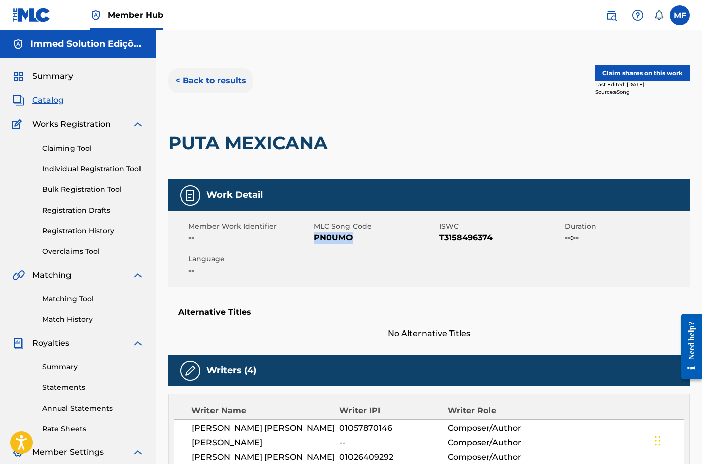
click at [239, 85] on button "< Back to results" at bounding box center [210, 80] width 85 height 25
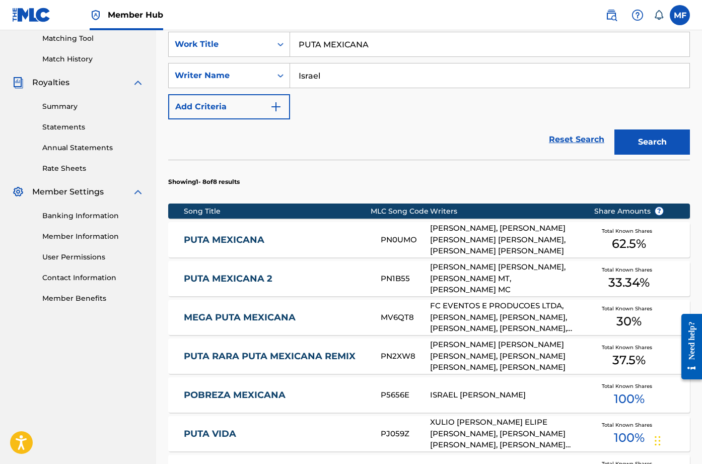
scroll to position [261, 0]
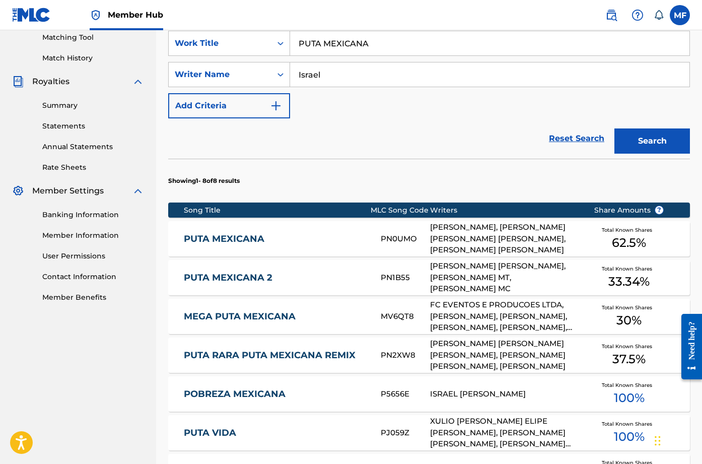
click at [335, 265] on div "PUTA MEXICANA 2 PN1B55 ISRAEL RIOS DE SOUZA, MC MENOR MT, AMORIM MC Total Known…" at bounding box center [428, 277] width 521 height 35
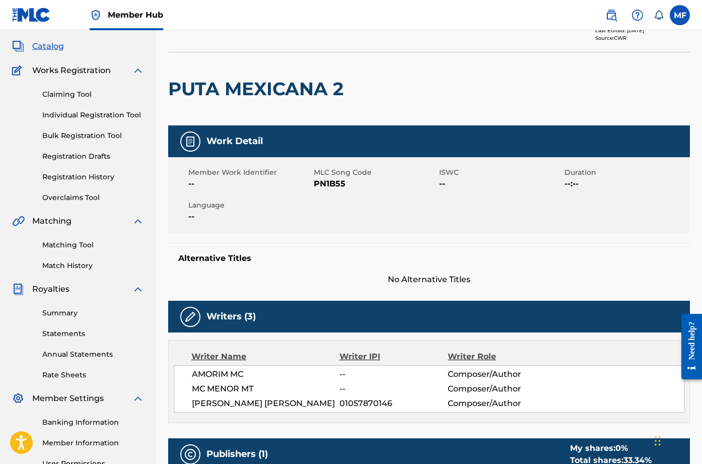
scroll to position [42, 0]
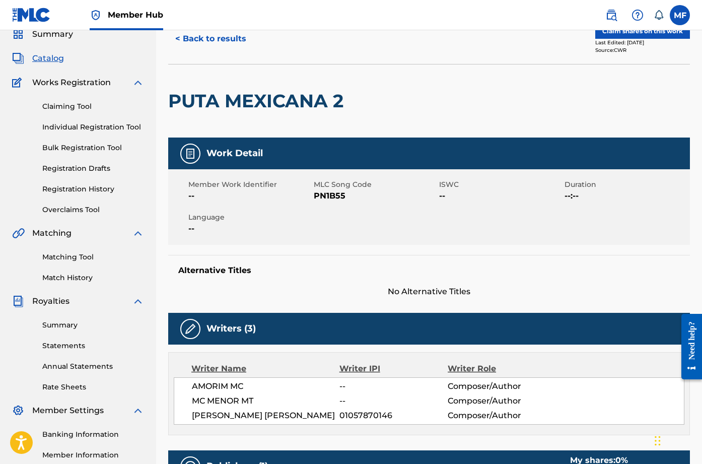
click at [332, 199] on span "PN1B55" at bounding box center [375, 196] width 123 height 12
click at [243, 42] on button "< Back to results" at bounding box center [210, 38] width 85 height 25
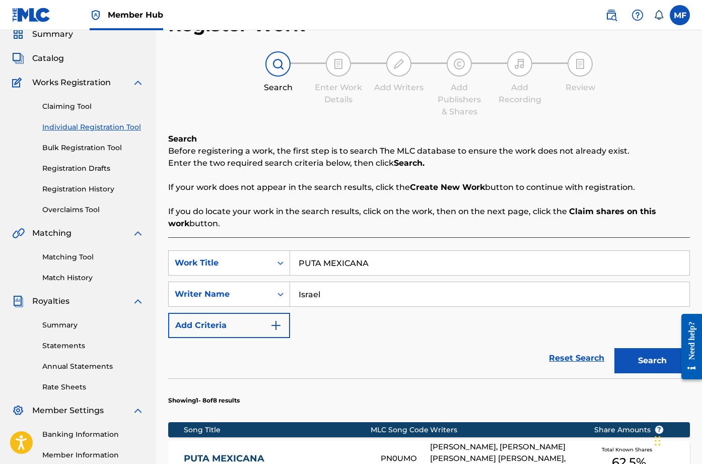
scroll to position [161, 0]
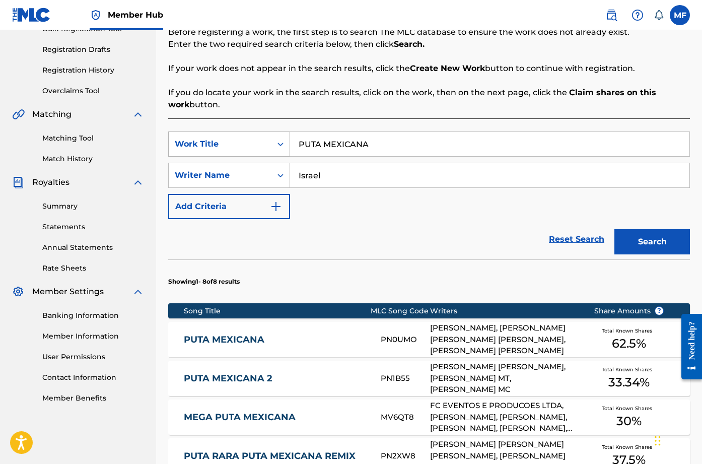
drag, startPoint x: 399, startPoint y: 138, endPoint x: 251, endPoint y: 144, distance: 148.1
click at [251, 144] on div "SearchWithCriteria1932aef3-cd5f-4ca6-bf6c-c35474f47a7a Work Title PUTA MEXICANA" at bounding box center [428, 143] width 521 height 25
paste input "RAVE NA PRAIA"
type input "RAVE NA PRAIA"
click at [644, 242] on button "Search" at bounding box center [651, 241] width 75 height 25
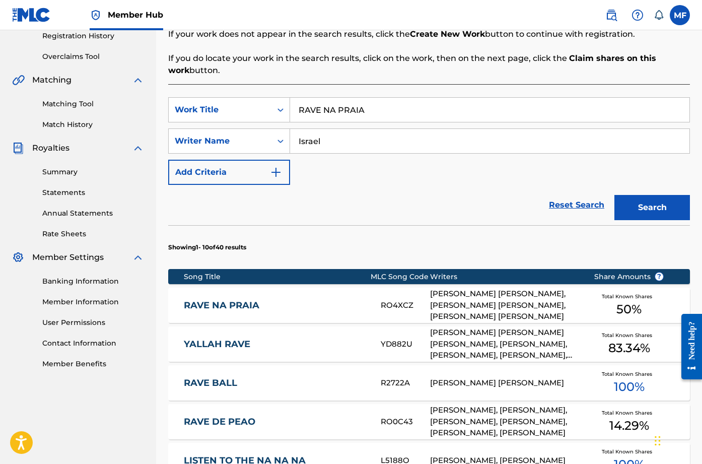
scroll to position [211, 0]
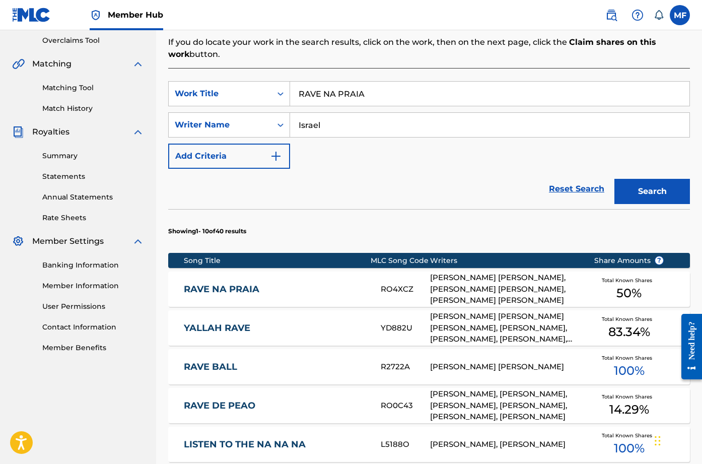
click at [540, 288] on div "CLAYTON MARINHO SANTOS, ISRAEL RIOS DE SOUZA, MATHEUS DE OLIVEIRA BATISTA" at bounding box center [504, 289] width 148 height 34
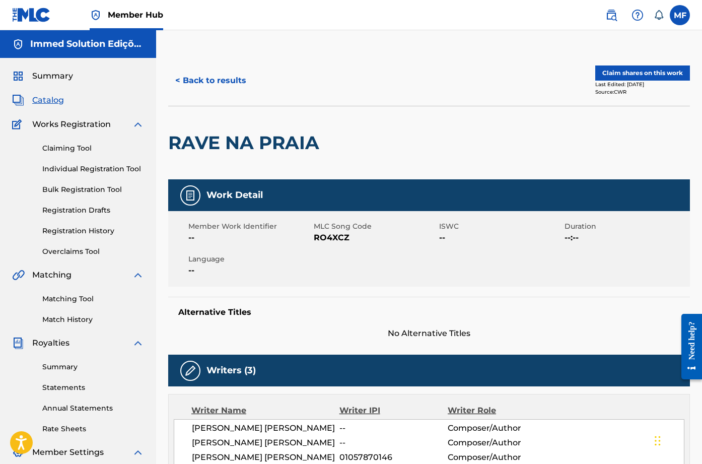
click at [343, 238] on span "RO4XCZ" at bounding box center [375, 237] width 123 height 12
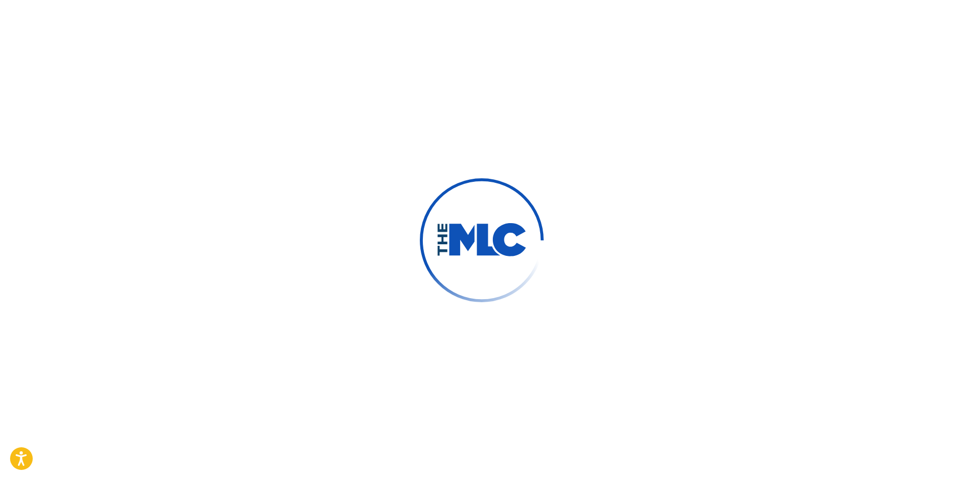
type input "Maicon"
type input "[PERSON_NAME]"
type input "[EMAIL_ADDRESS][DOMAIN_NAME]"
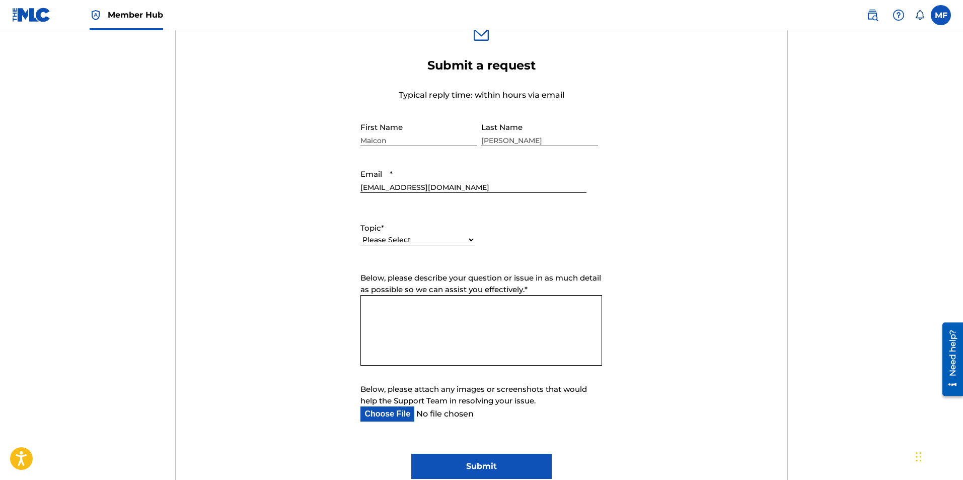
scroll to position [352, 0]
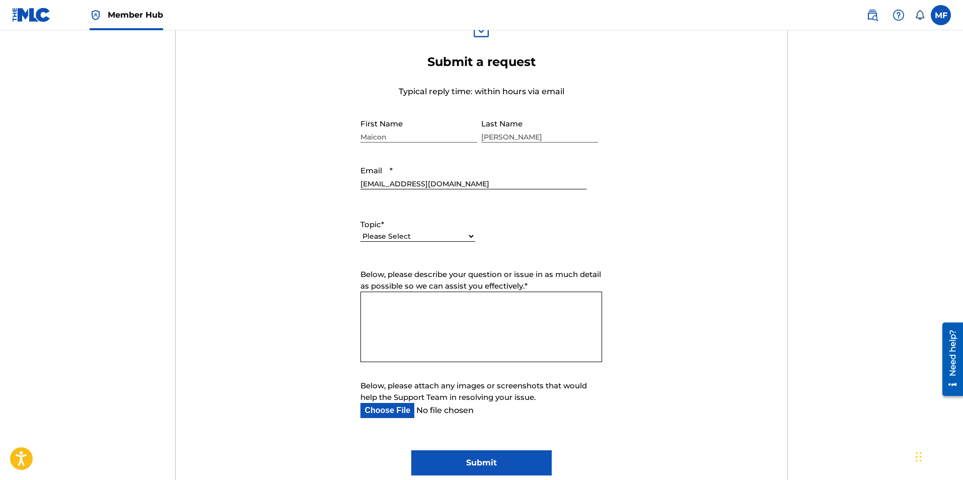
click at [427, 235] on select "Please Select I need help with my account I need help with managing my catalog …" at bounding box center [417, 236] width 115 height 11
select select "I need help with managing my catalog"
click at [360, 231] on select "Please Select I need help with my account I need help with managing my catalog …" at bounding box center [417, 236] width 115 height 11
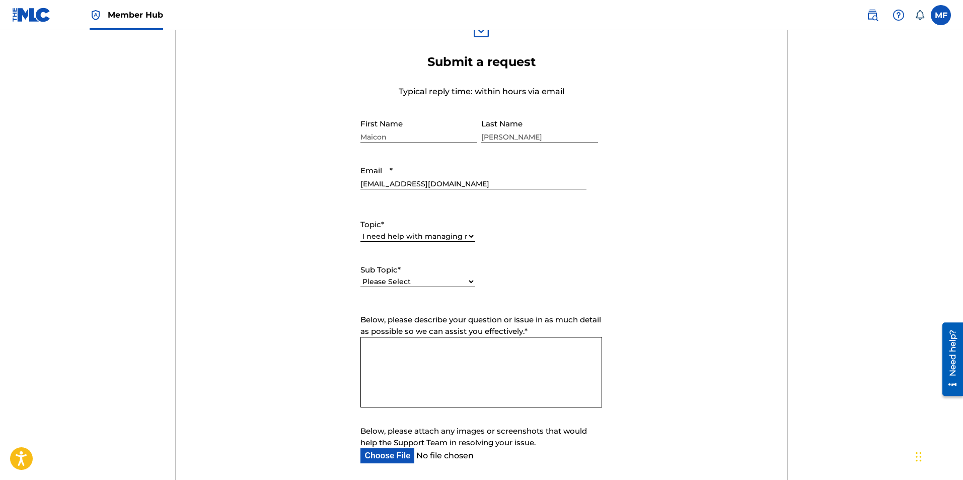
click at [436, 366] on textarea "Below, please describe your question or issue in as much detail as possible so …" at bounding box center [481, 372] width 242 height 70
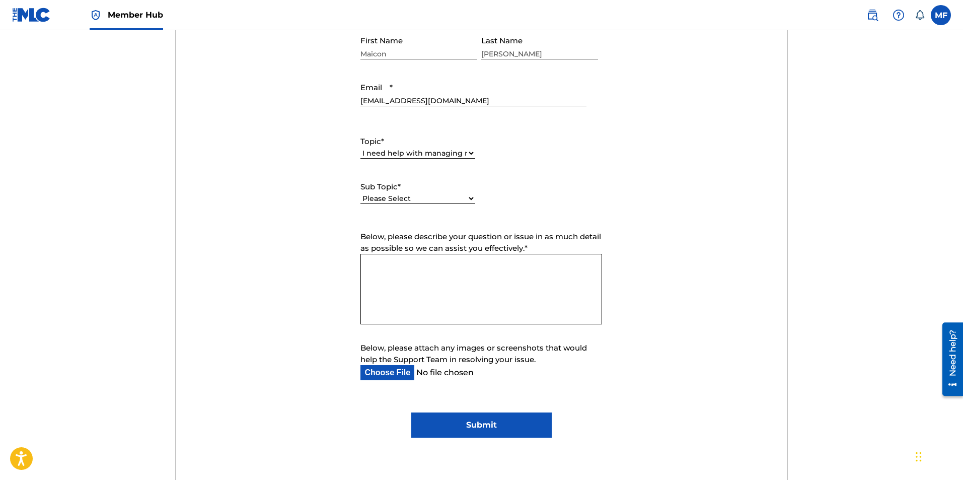
scroll to position [453, 0]
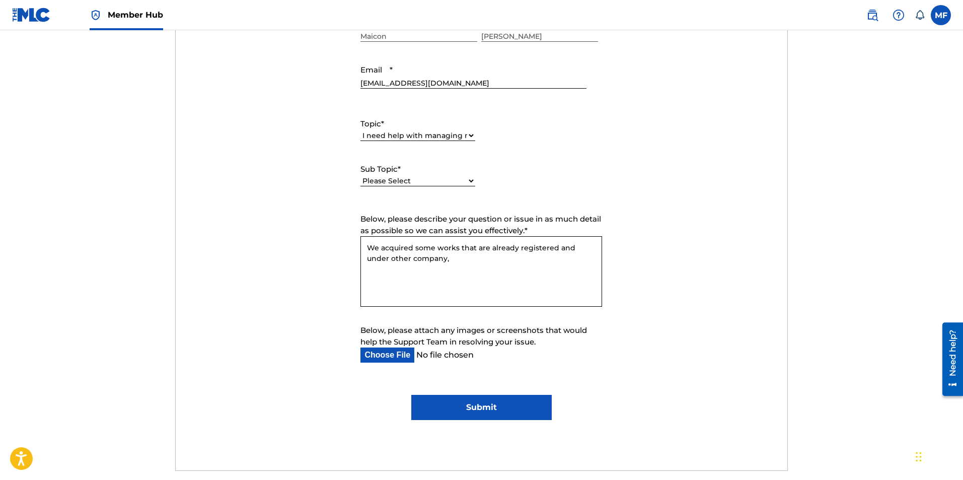
click at [564, 249] on textarea "We acquired some works that are already registered and under other company," at bounding box center [481, 271] width 242 height 70
click at [532, 264] on textarea "We acquired some works that are already registered under other company," at bounding box center [481, 271] width 242 height 70
type textarea "We acquired some works that are already registered under other company, what sh…"
click at [462, 169] on label "Sub Topic *" at bounding box center [417, 170] width 115 height 12
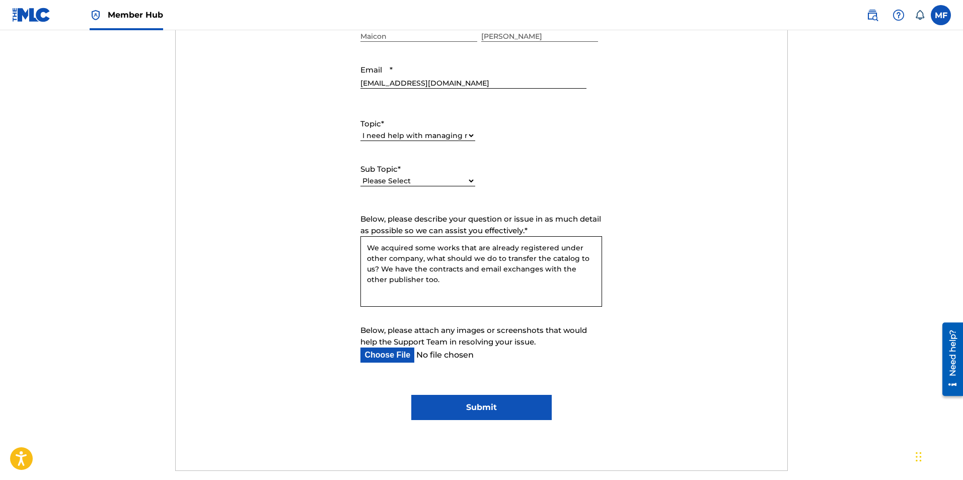
click at [462, 176] on select "Please Select I need help with CWR I need help registering my work(s) in The ML…" at bounding box center [417, 181] width 115 height 11
click at [449, 182] on select "Please Select I need help with CWR I need help registering my work(s) in The ML…" at bounding box center [417, 181] width 115 height 11
select select "I need help with a catalog transfer"
click at [360, 176] on select "Please Select I need help with CWR I need help registering my work(s) in The ML…" at bounding box center [417, 181] width 115 height 11
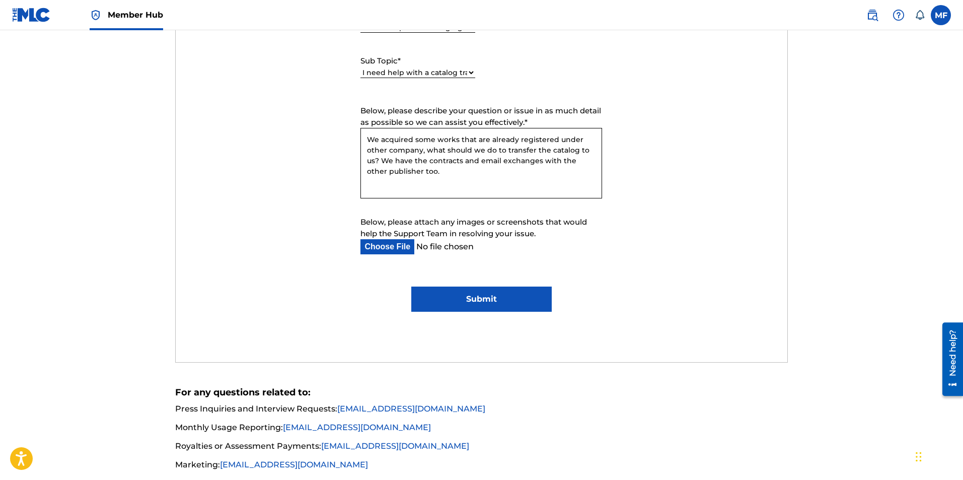
scroll to position [562, 0]
click at [487, 296] on input "Submit" at bounding box center [481, 298] width 140 height 25
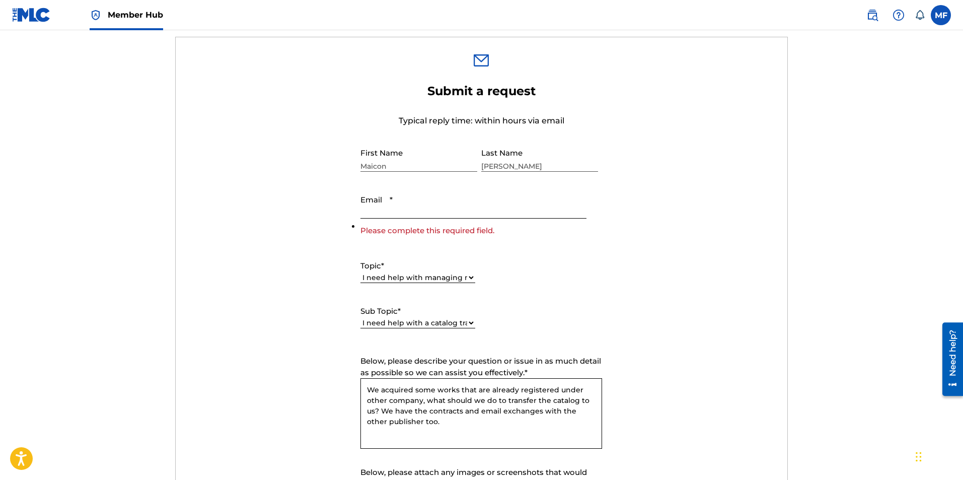
scroll to position [322, 0]
click at [426, 208] on input "Email *" at bounding box center [472, 205] width 225 height 29
type input "[EMAIL_ADDRESS][DOMAIN_NAME]"
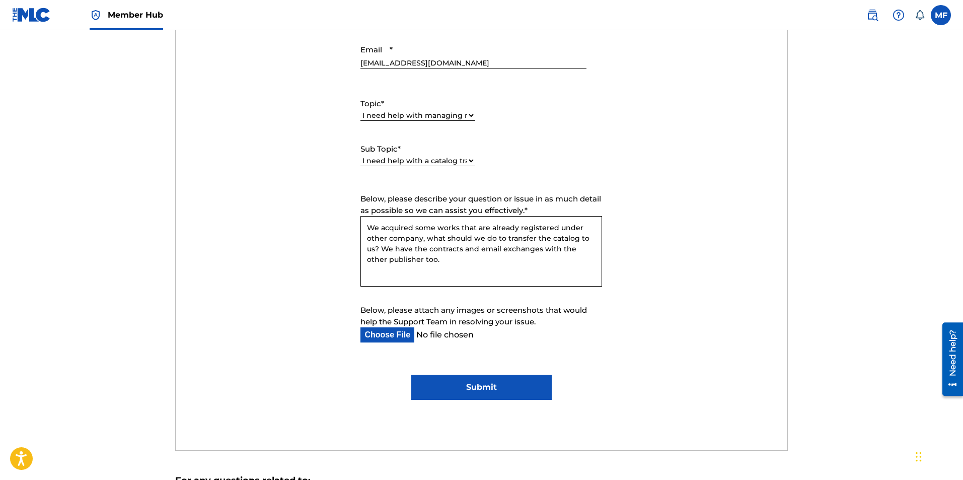
scroll to position [624, 0]
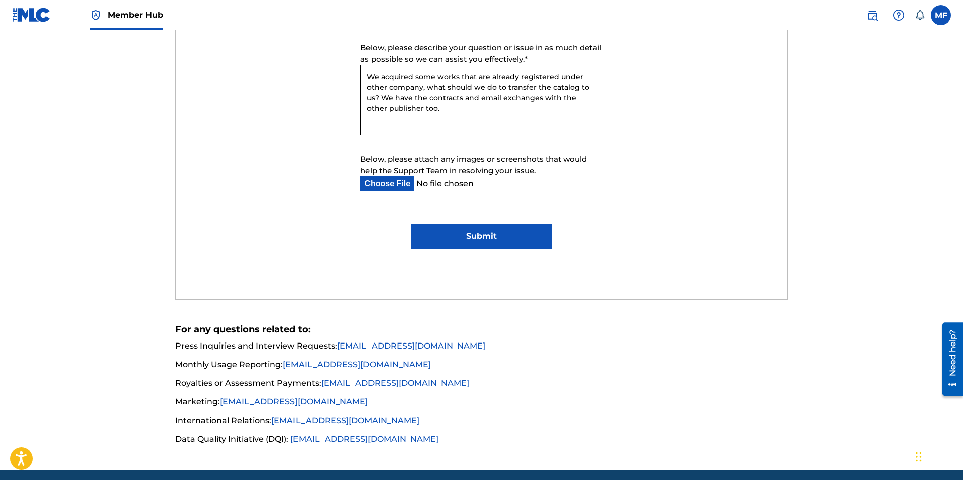
click at [500, 230] on input "Submit" at bounding box center [481, 235] width 140 height 25
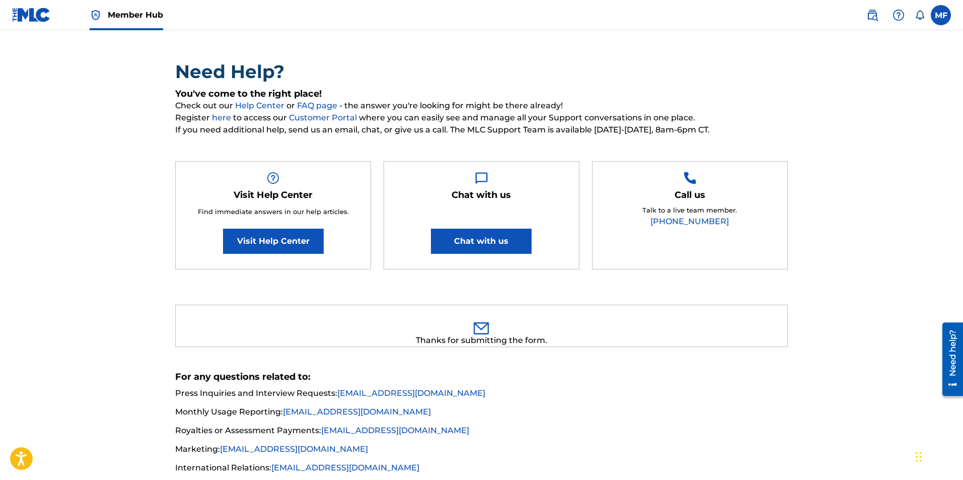
scroll to position [0, 0]
